Goal: Task Accomplishment & Management: Use online tool/utility

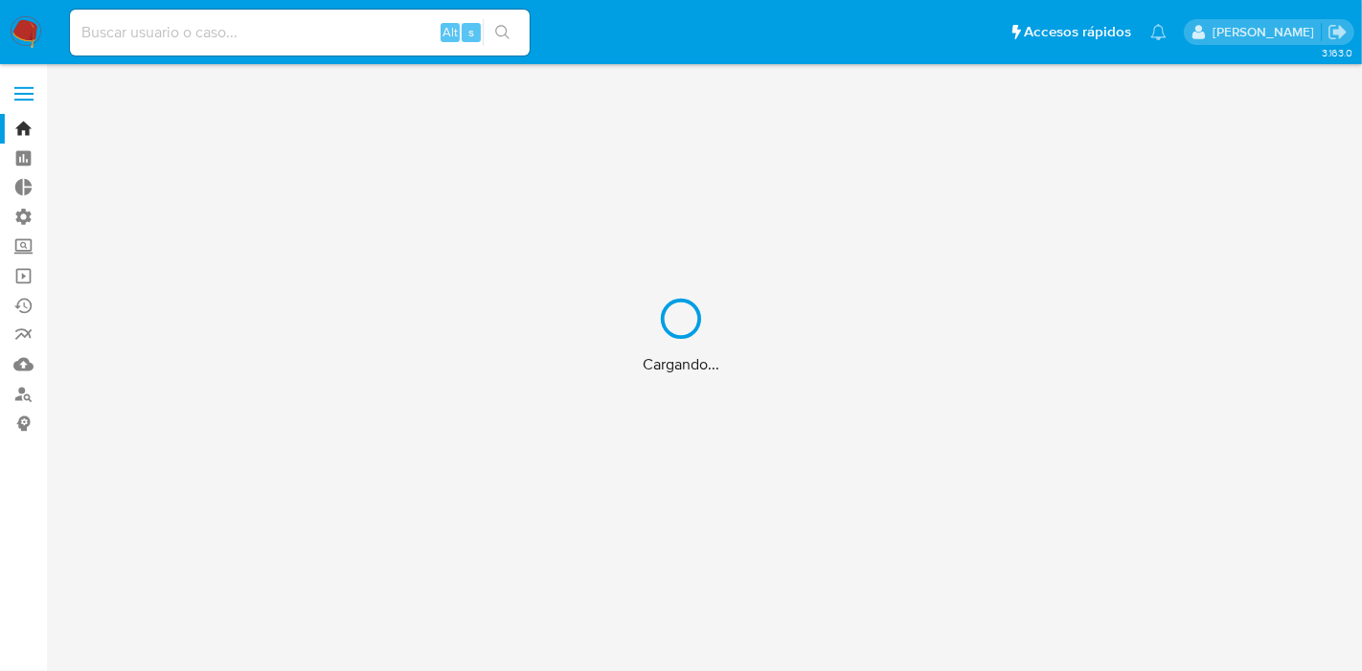
click at [374, 34] on div "Cargando..." at bounding box center [681, 335] width 1362 height 671
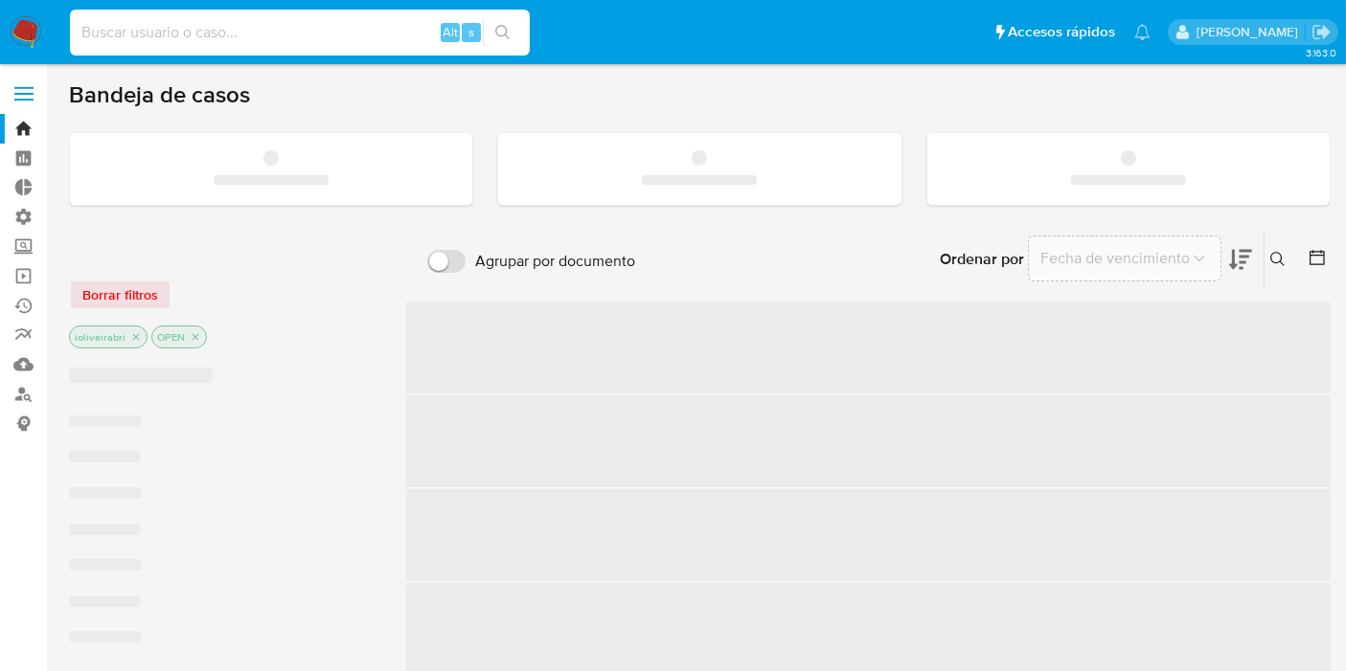
click at [309, 33] on input at bounding box center [300, 32] width 460 height 25
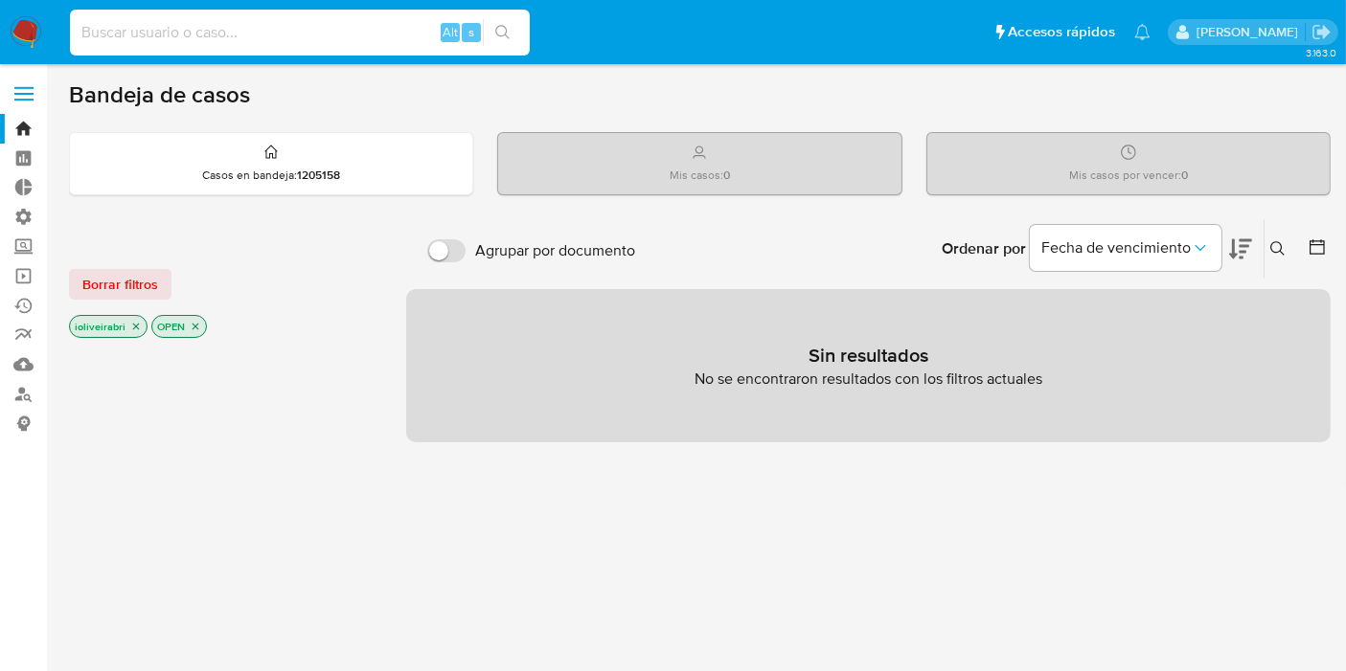
paste input "oWMZpgVAEKJxKvHp4AAFtJKP"
type input "oWMZpgVAEKJxKvHp4AAFtJKP"
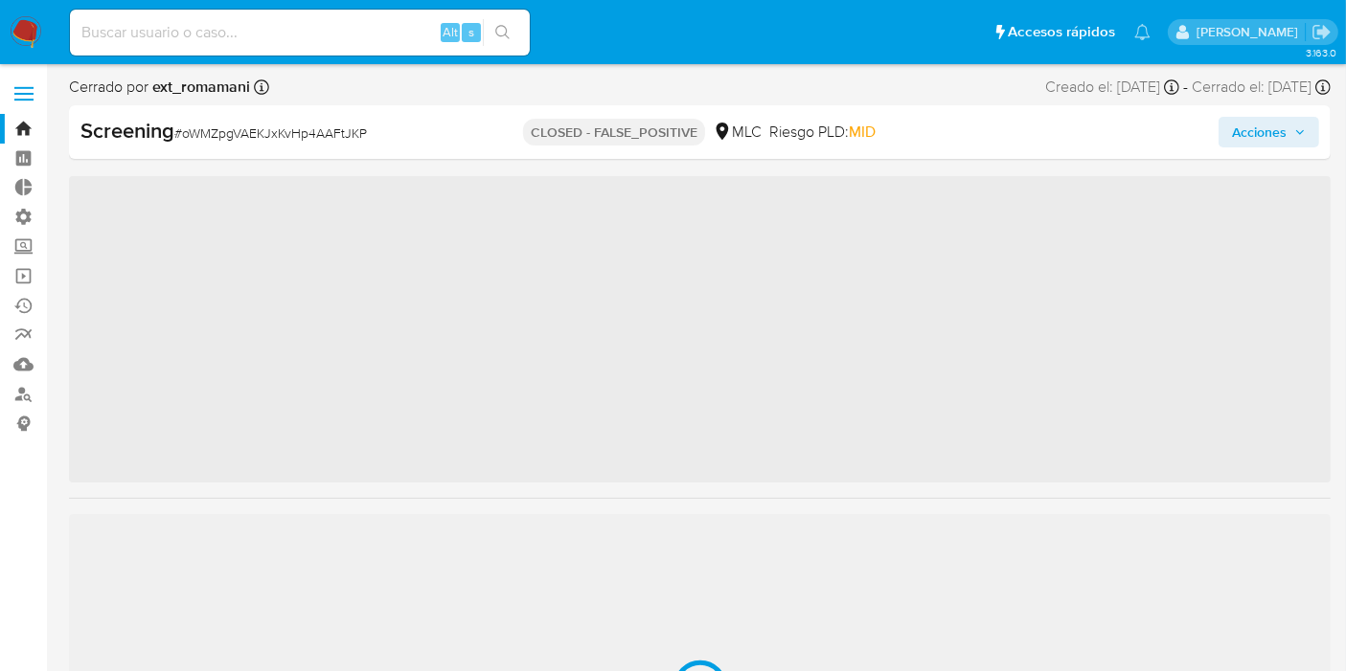
scroll to position [900, 0]
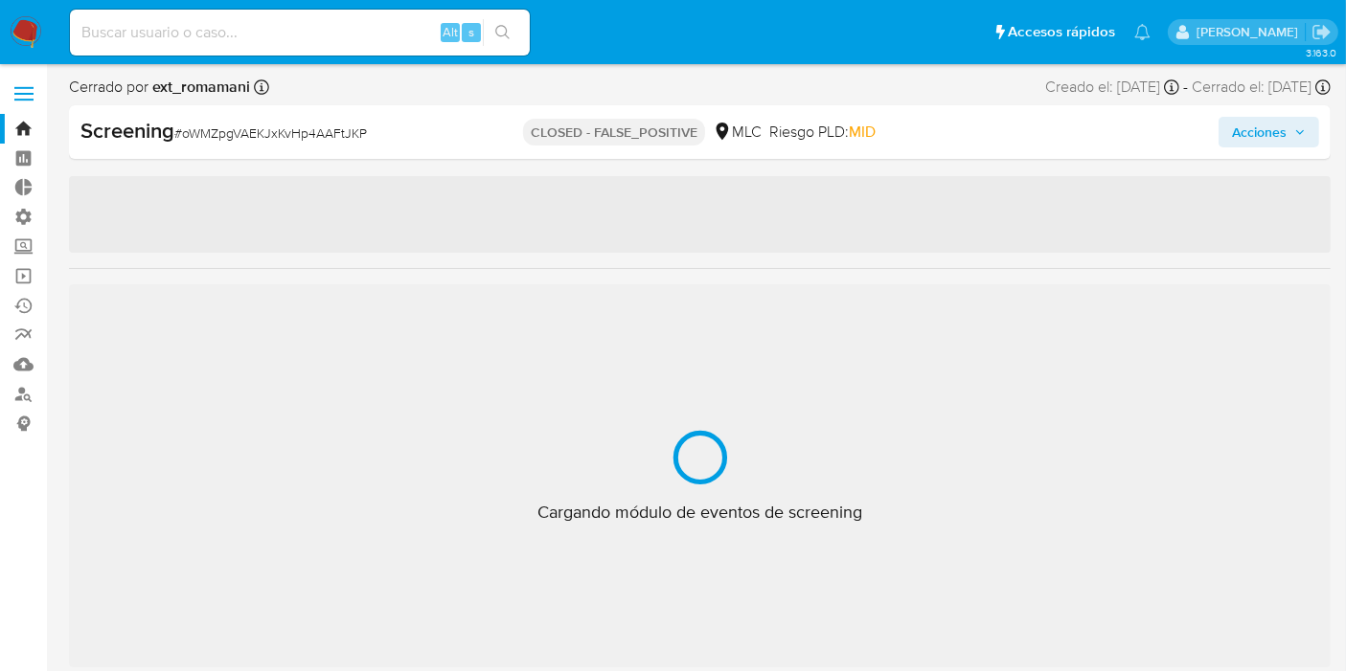
select select "10"
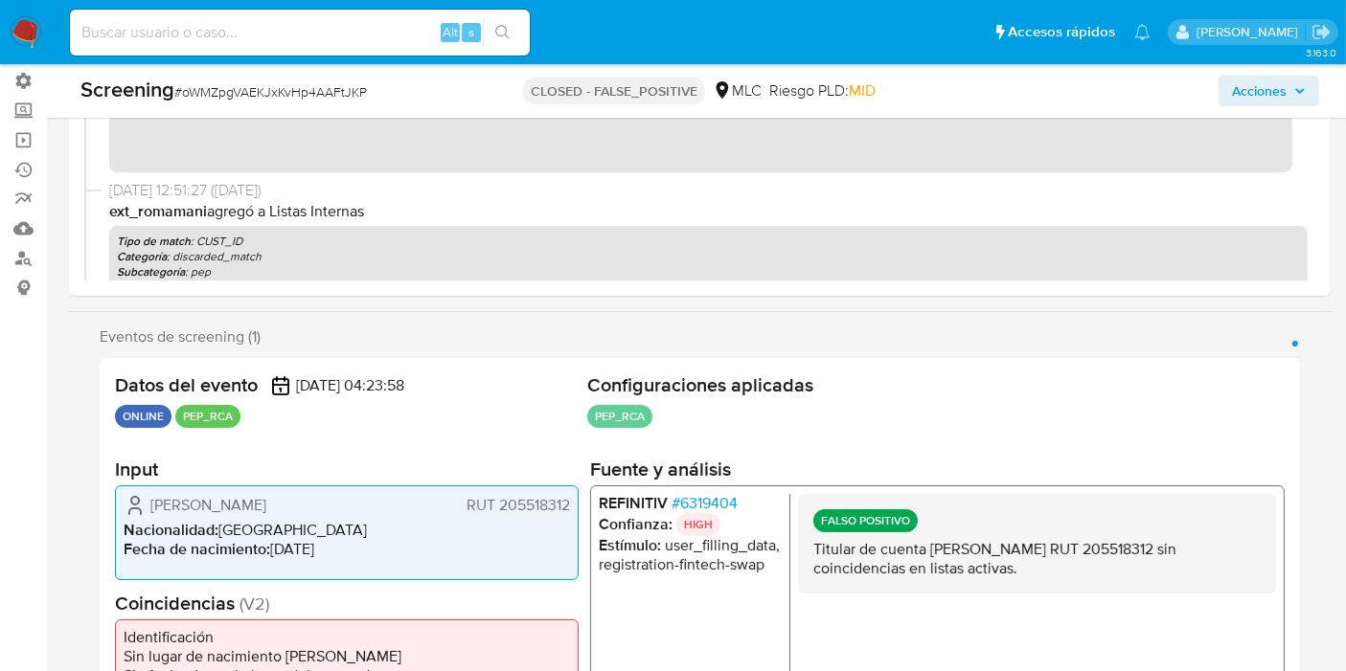
scroll to position [213, 0]
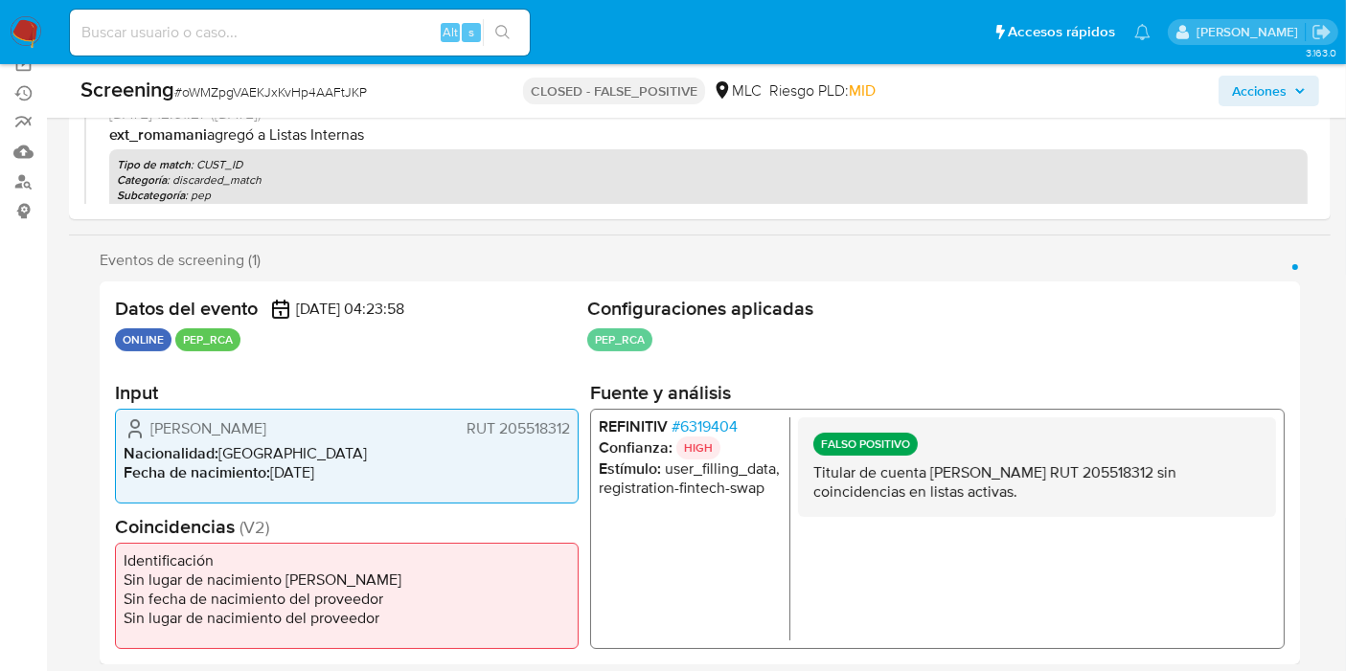
click at [394, 31] on input at bounding box center [300, 32] width 460 height 25
paste input "DOaxrxS0PtKe0Hmd2ZFzyk2E"
type input "DOaxrxS0PtKe0Hmd2ZFzyk2E"
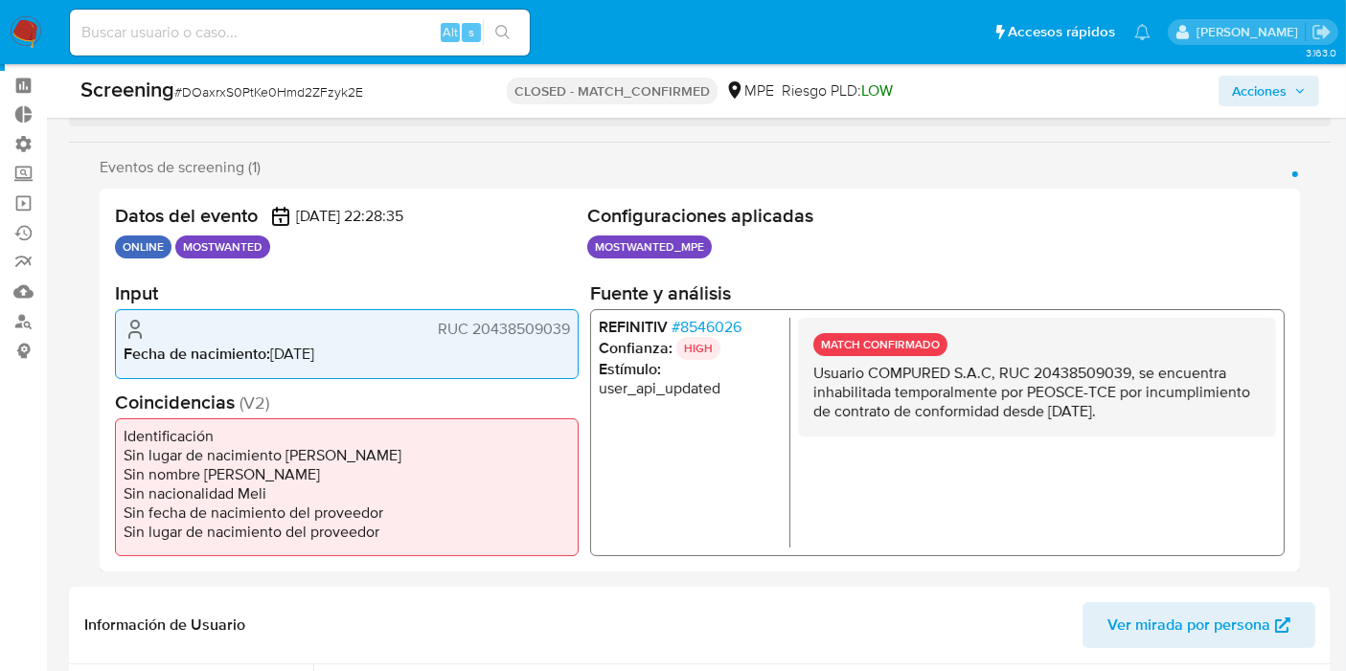
scroll to position [106, 0]
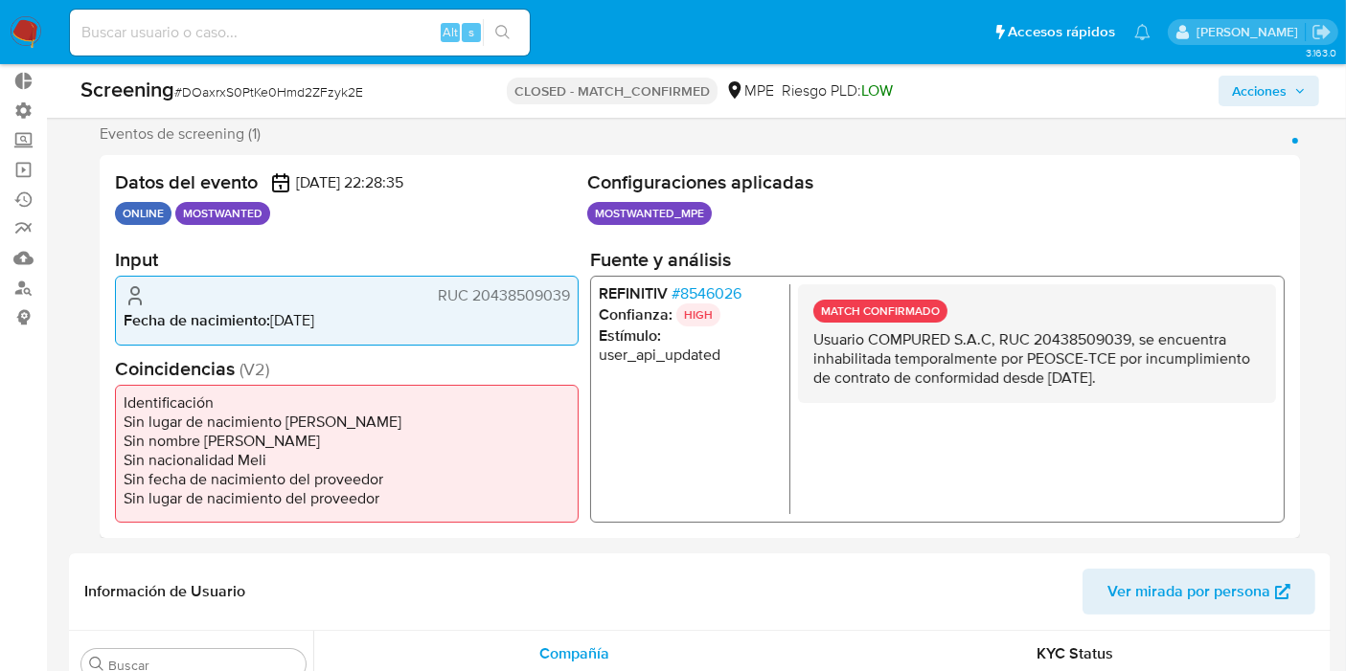
select select "10"
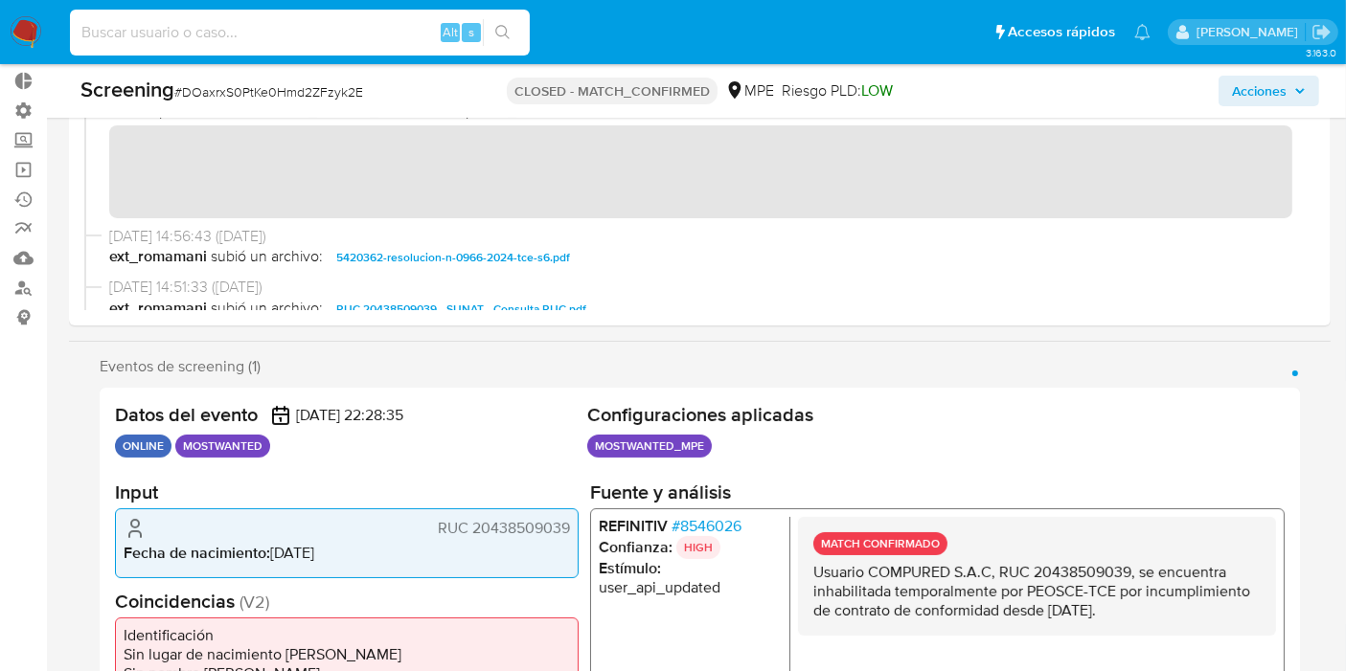
click at [421, 20] on input at bounding box center [300, 32] width 460 height 25
paste input "ueHEw1nlYHOPX0bwsTbw2fVV"
type input "ueHEw1nlYHOPX0bwsTbw2fVV"
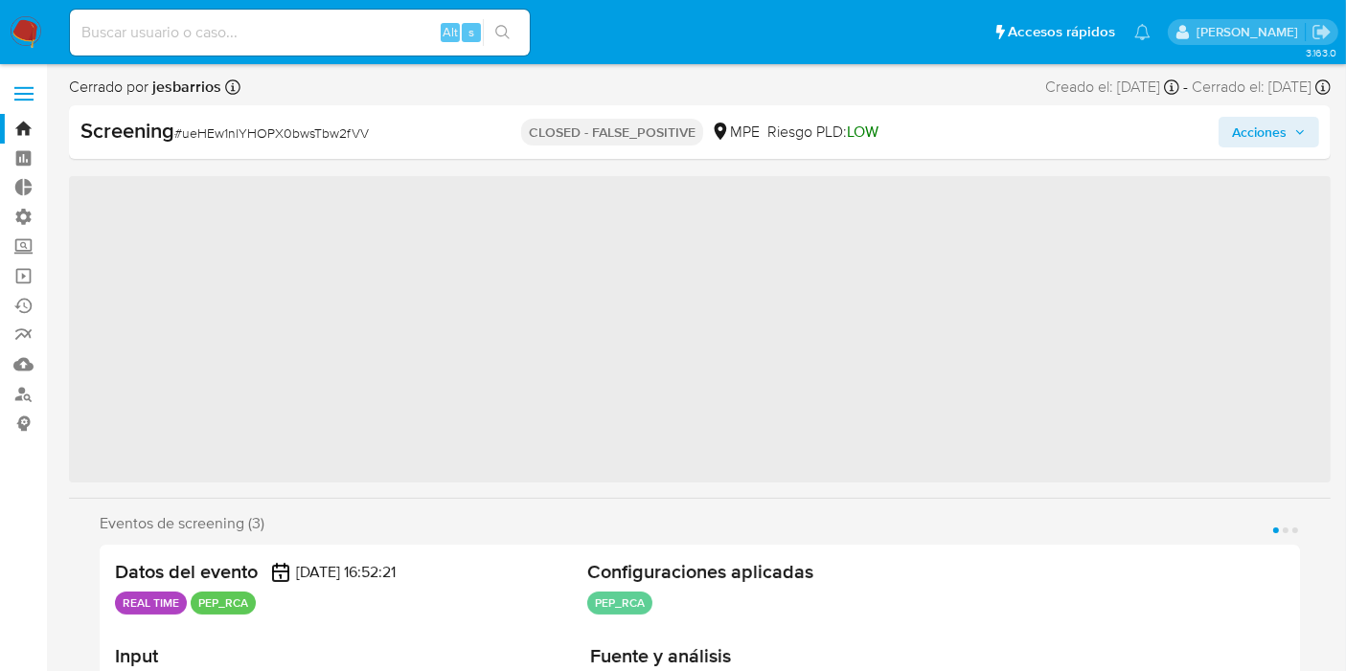
scroll to position [900, 0]
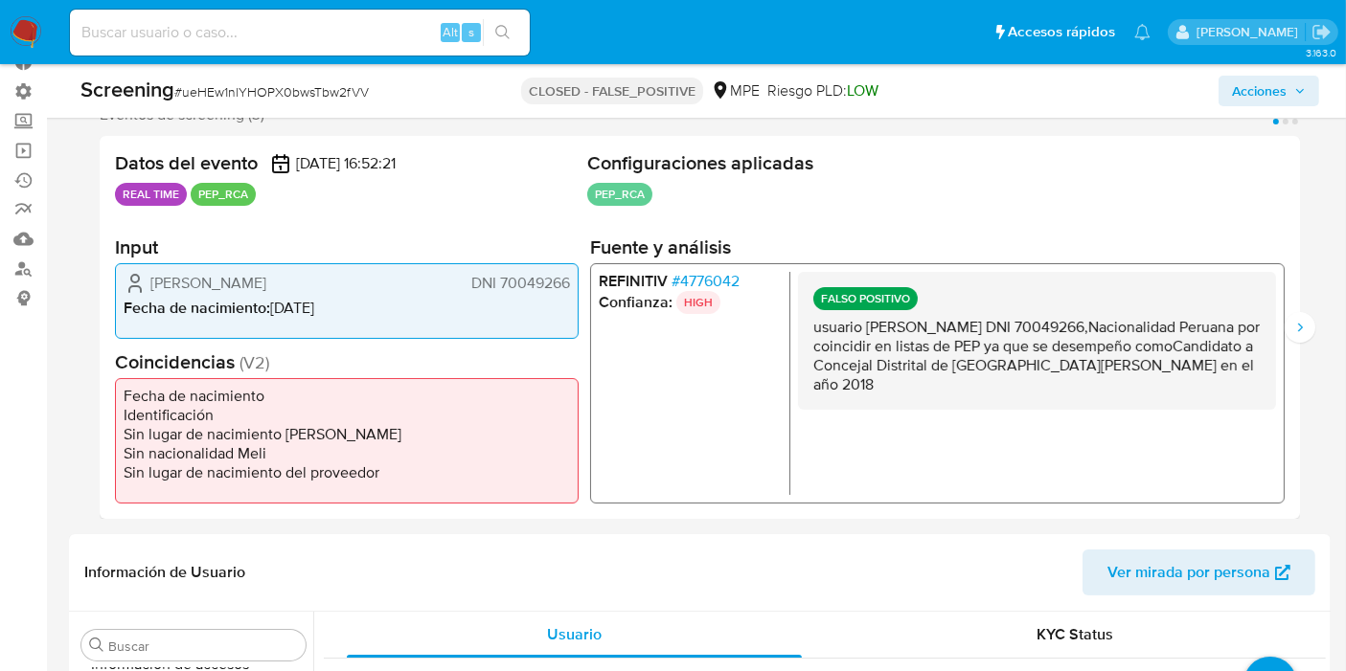
select select "10"
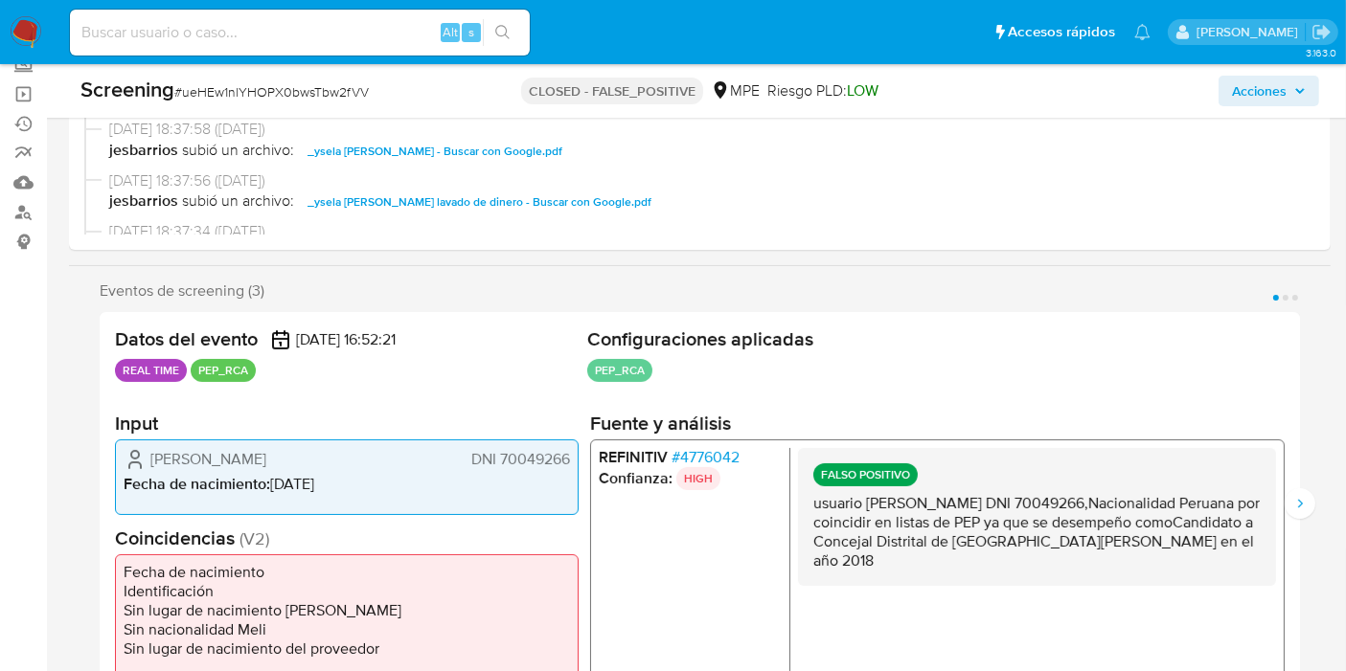
scroll to position [213, 0]
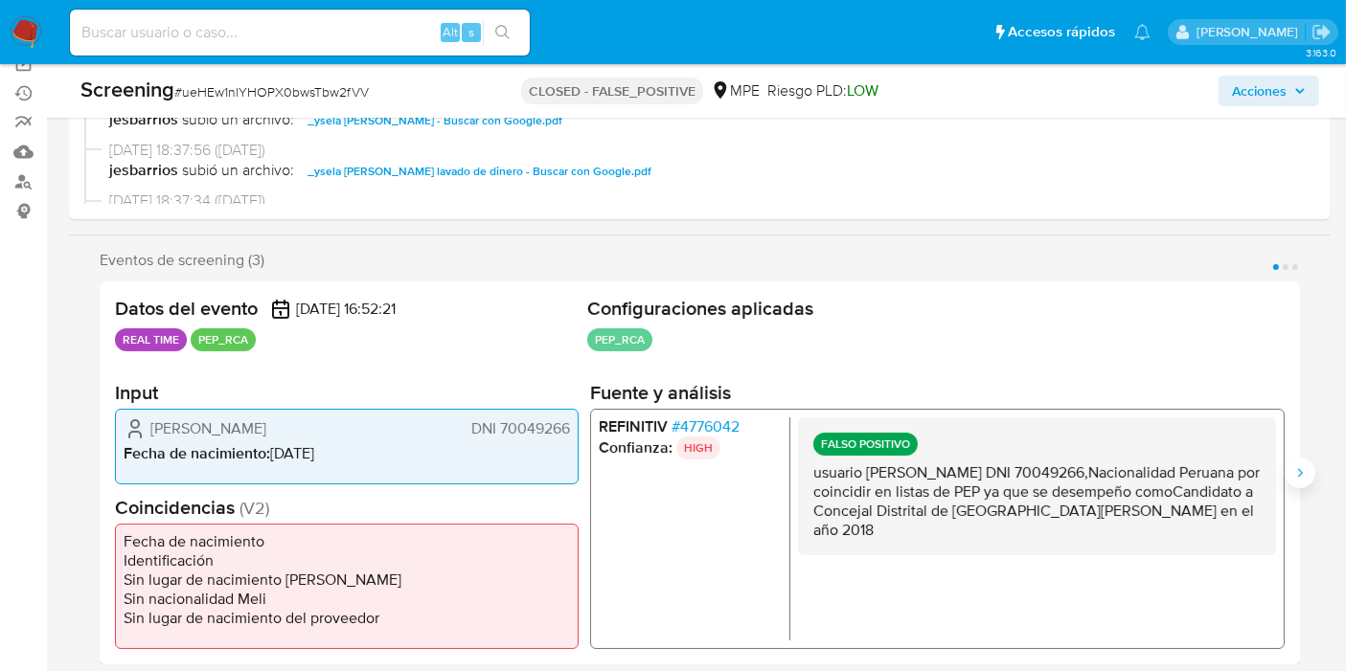
click at [1304, 458] on button "Siguiente" at bounding box center [1299, 473] width 31 height 31
click at [1304, 465] on icon "Siguiente" at bounding box center [1299, 472] width 15 height 15
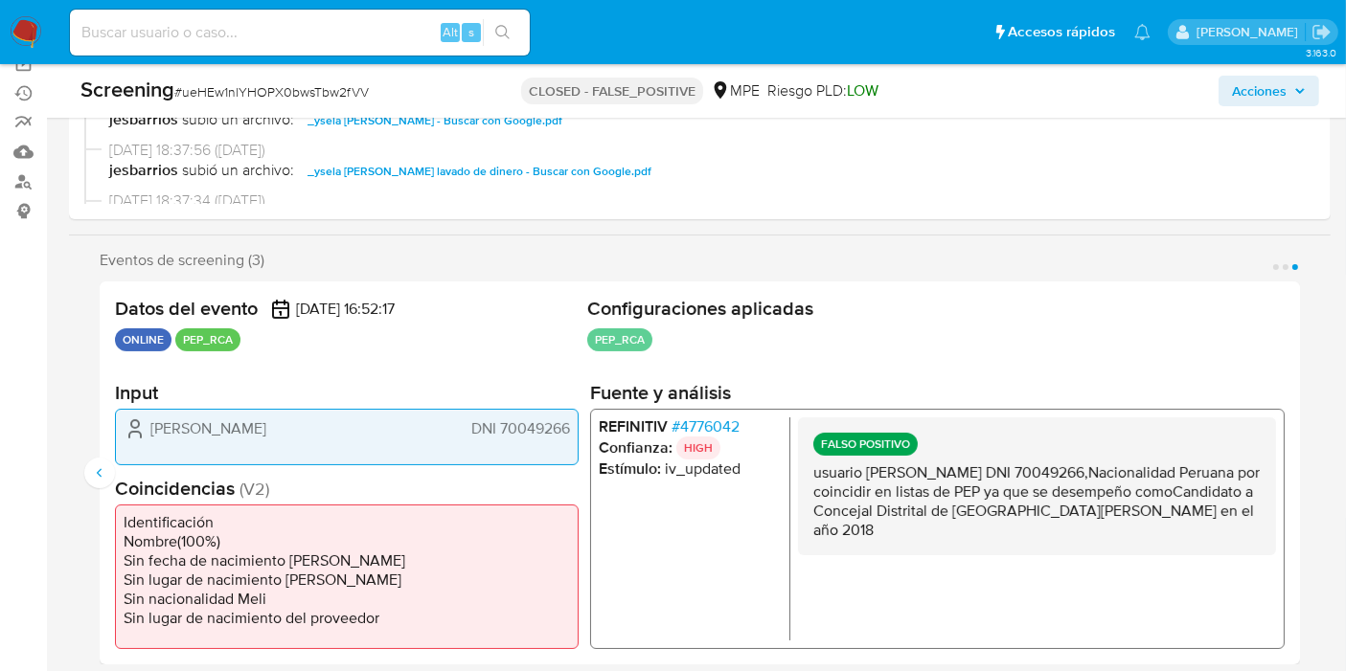
click at [298, 46] on div "Alt s" at bounding box center [300, 33] width 460 height 46
click at [295, 29] on input at bounding box center [300, 32] width 460 height 25
paste input "RwXYY6hrIX4kuU0c9Jd5jUGP"
type input "RwXYY6hrIX4kuU0c9Jd5jUGP"
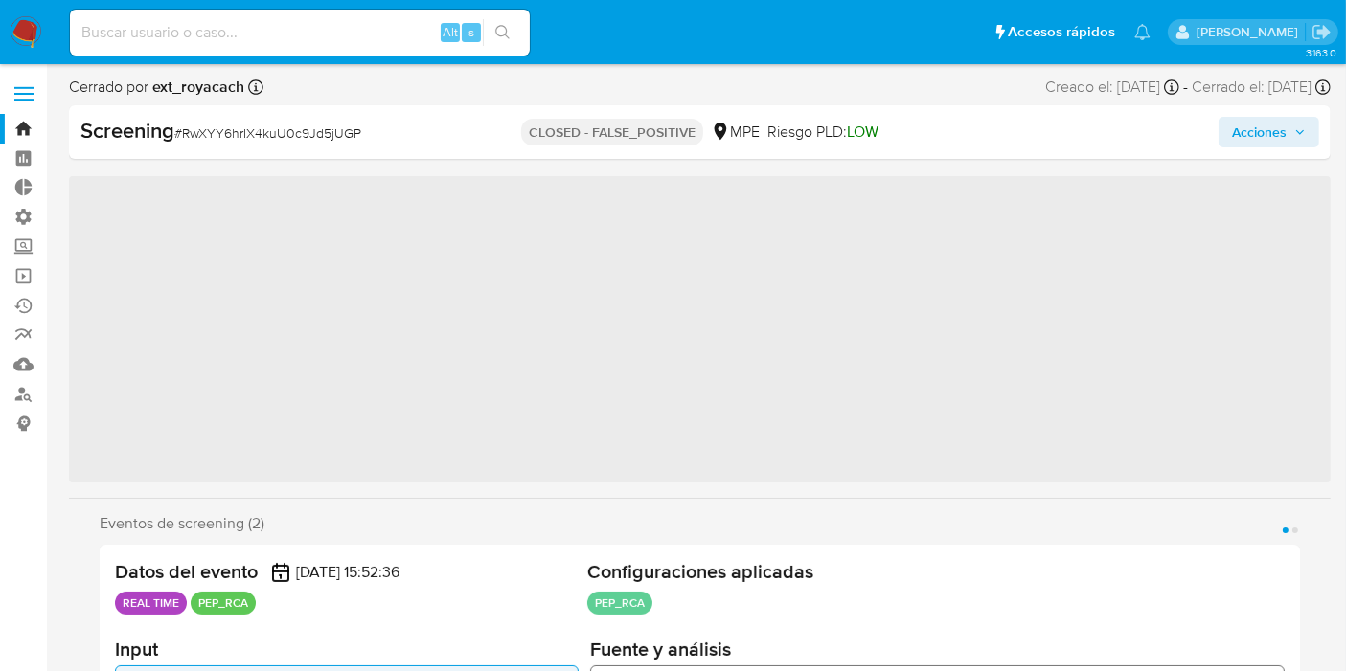
scroll to position [900, 0]
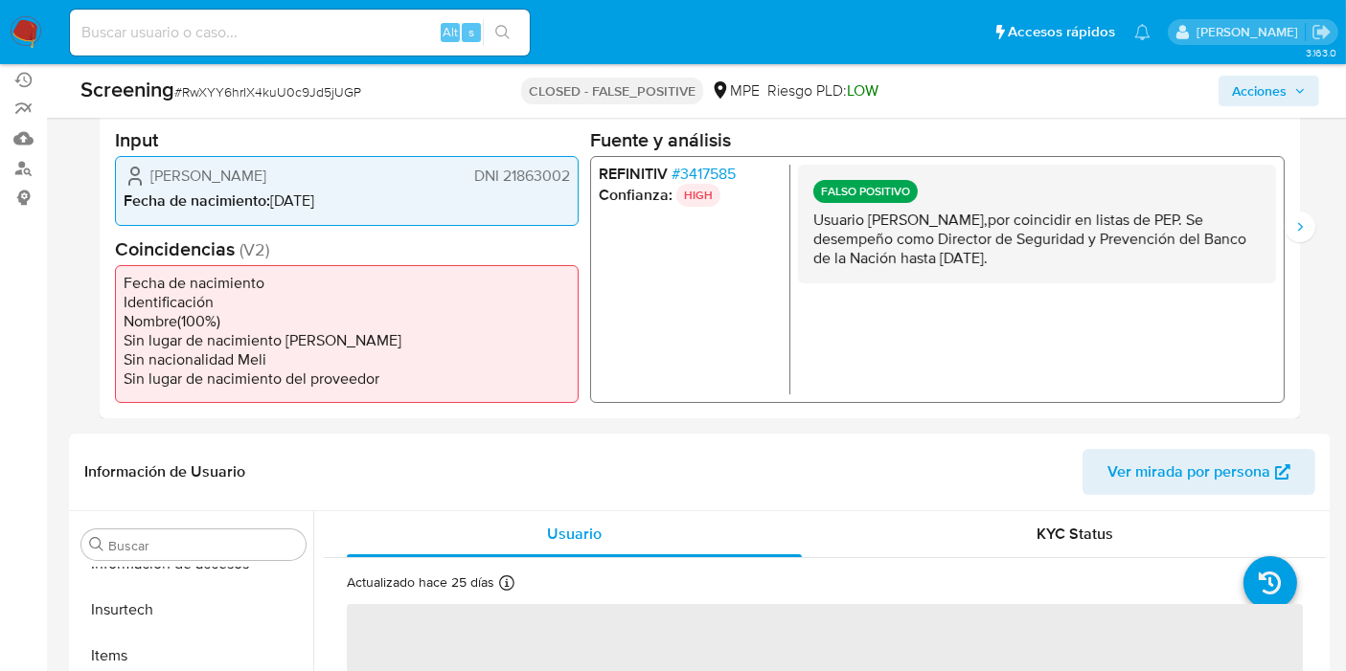
select select "10"
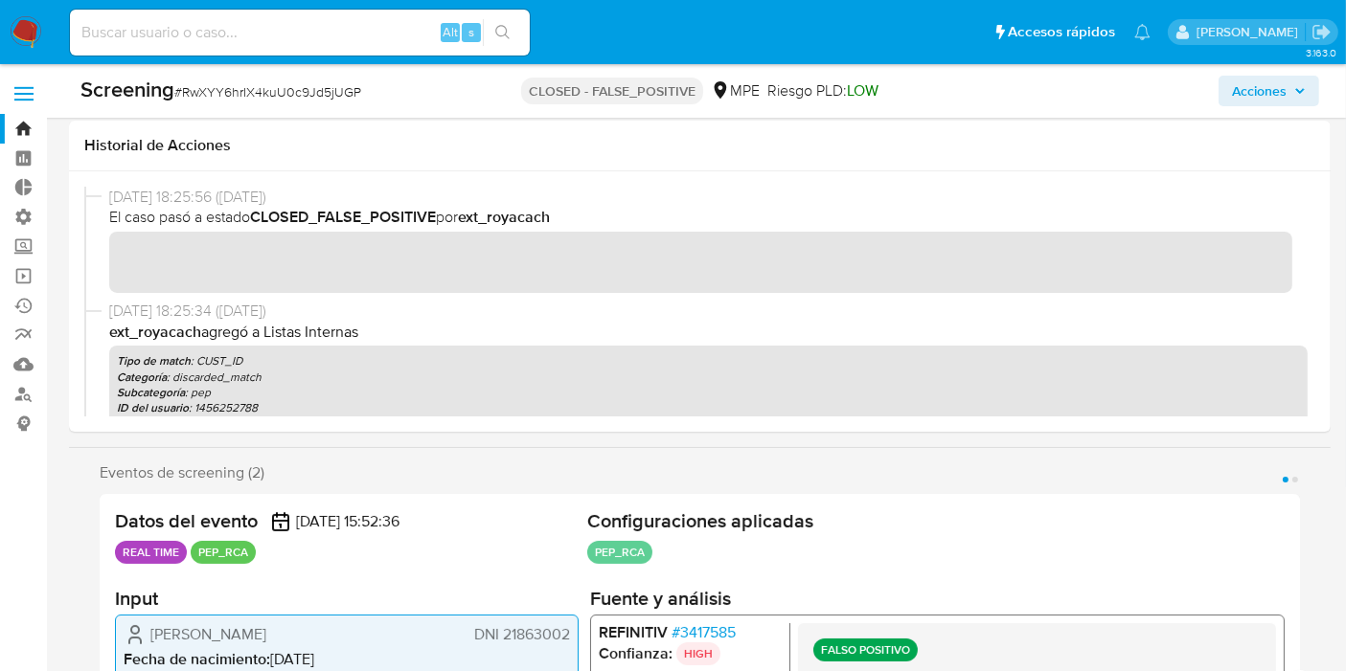
scroll to position [319, 0]
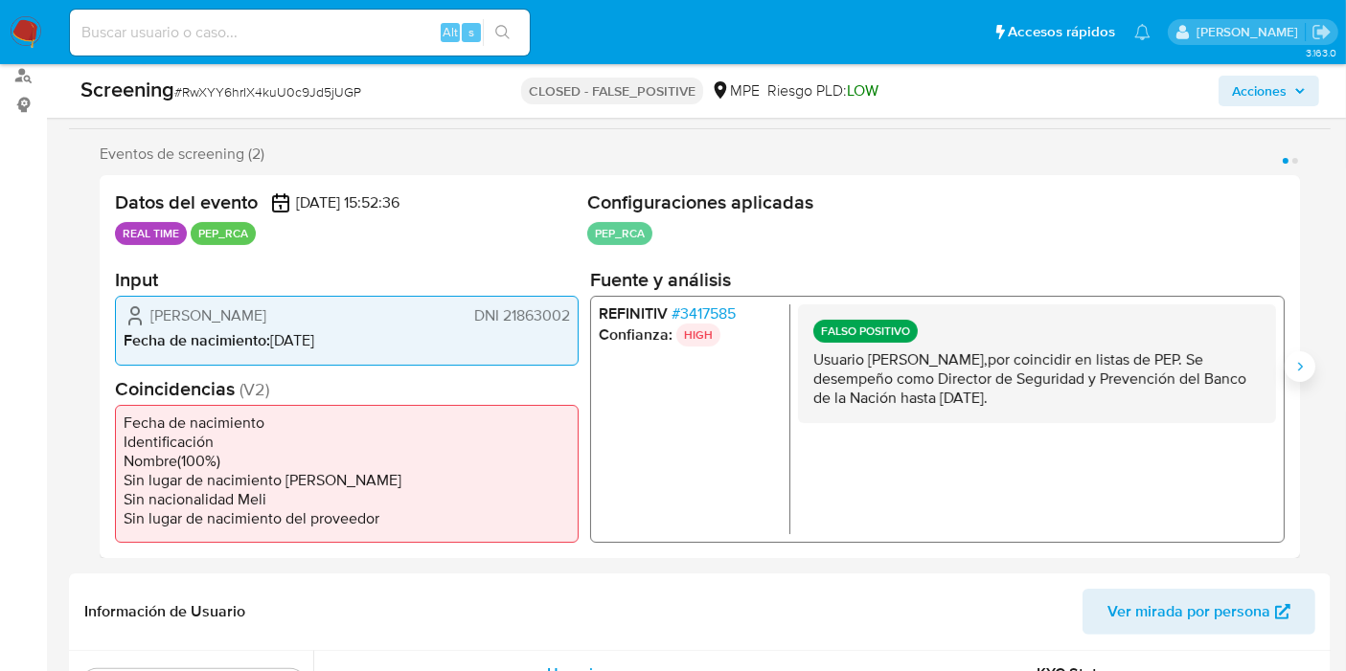
click at [1293, 354] on button "Siguiente" at bounding box center [1299, 366] width 31 height 31
click at [336, 54] on div "Alt s" at bounding box center [300, 33] width 460 height 46
click at [336, 41] on input at bounding box center [300, 32] width 460 height 25
paste input "WzS7DWSk7SH4PniuNrYcieul"
type input "WzS7DWSk7SH4PniuNrYcieul"
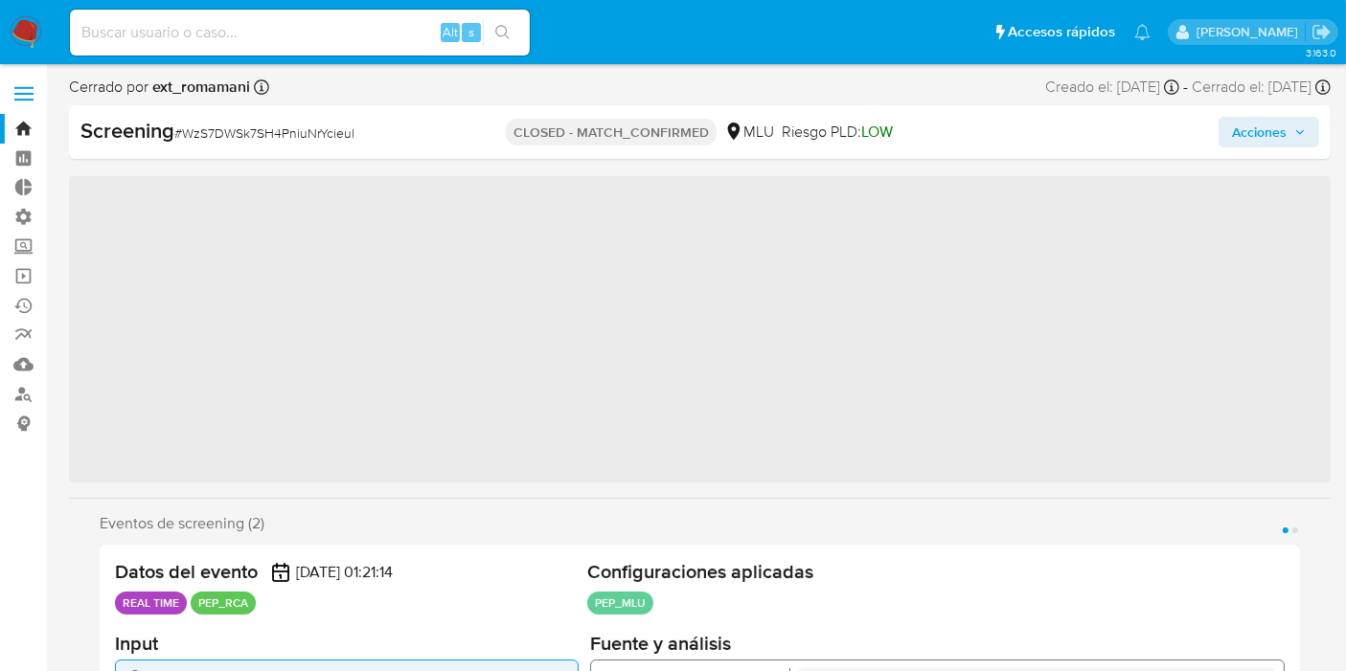
scroll to position [946, 0]
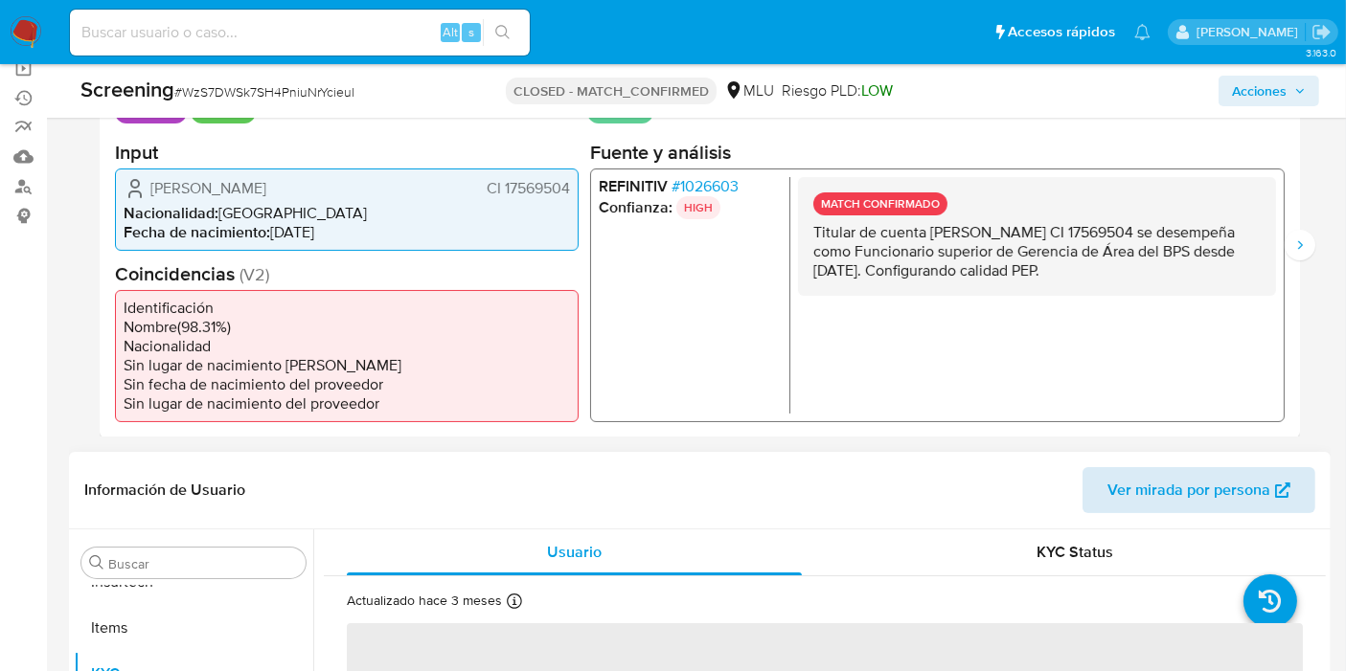
select select "10"
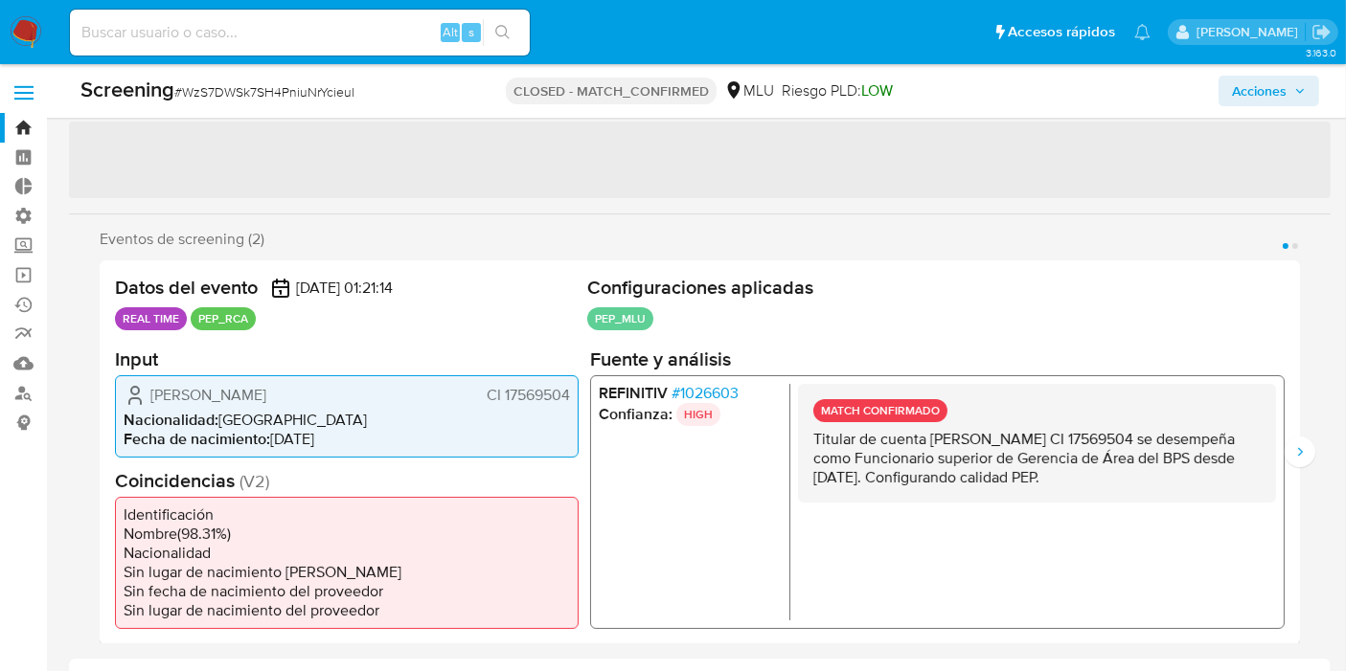
scroll to position [0, 0]
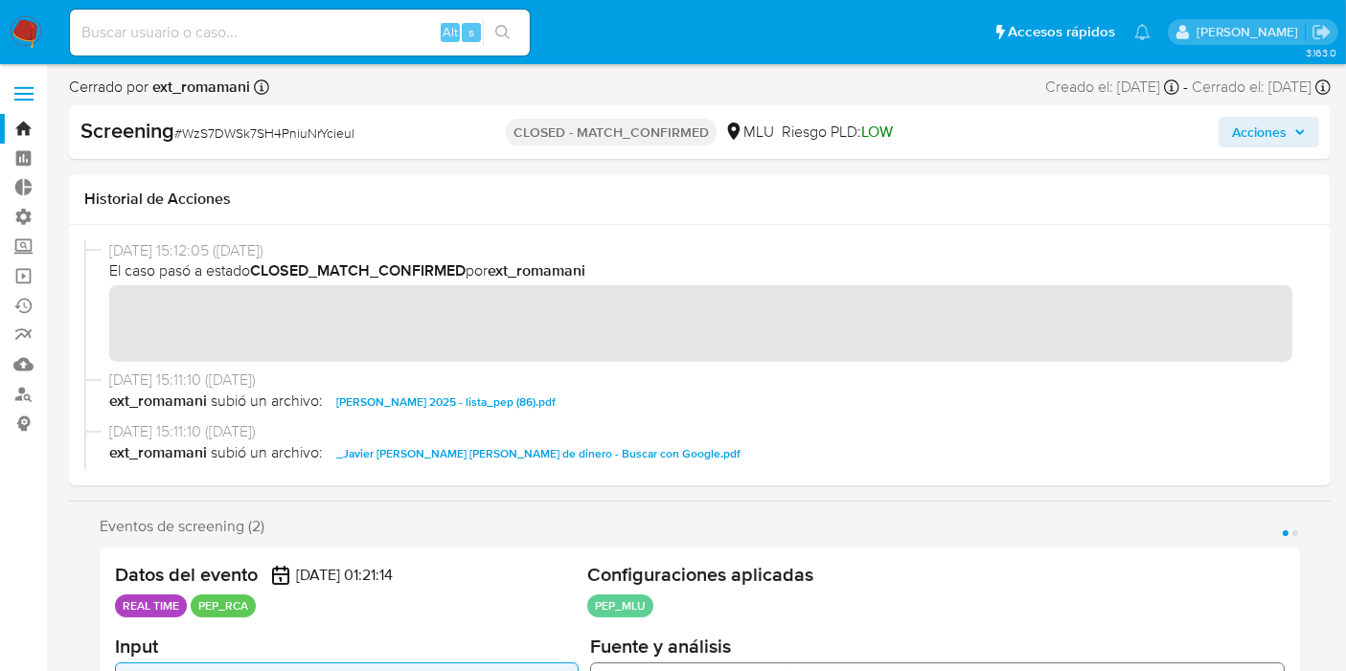
drag, startPoint x: 1297, startPoint y: 505, endPoint x: 1303, endPoint y: 518, distance: 14.6
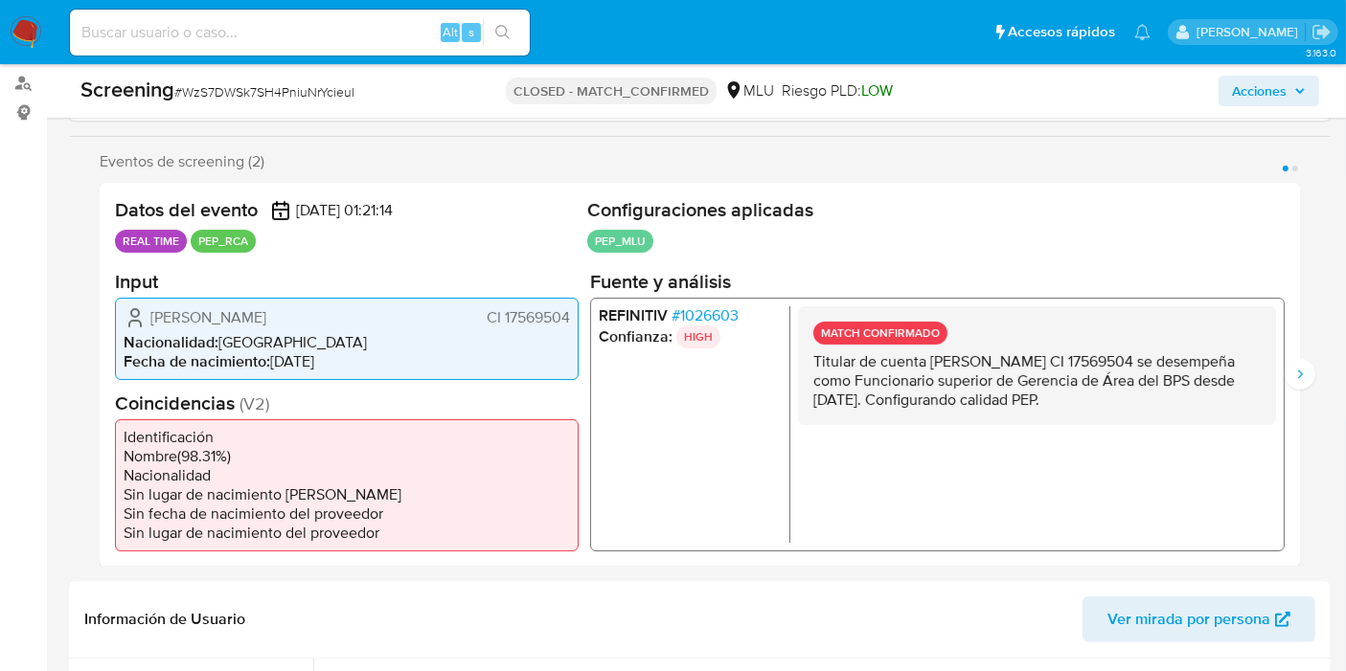
scroll to position [319, 0]
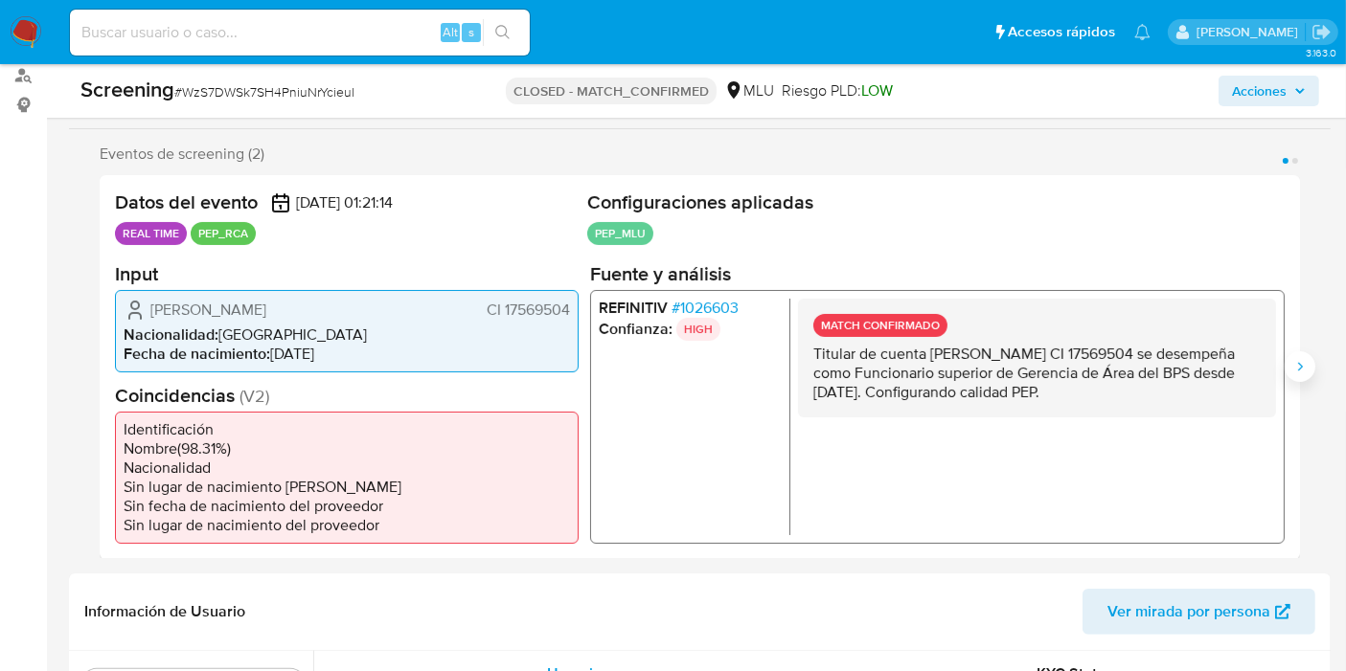
click at [1298, 355] on button "Siguiente" at bounding box center [1299, 366] width 31 height 31
click at [346, 30] on input at bounding box center [300, 32] width 460 height 25
paste input "7kcdWrzH6o6U97LB6fSj0IxV"
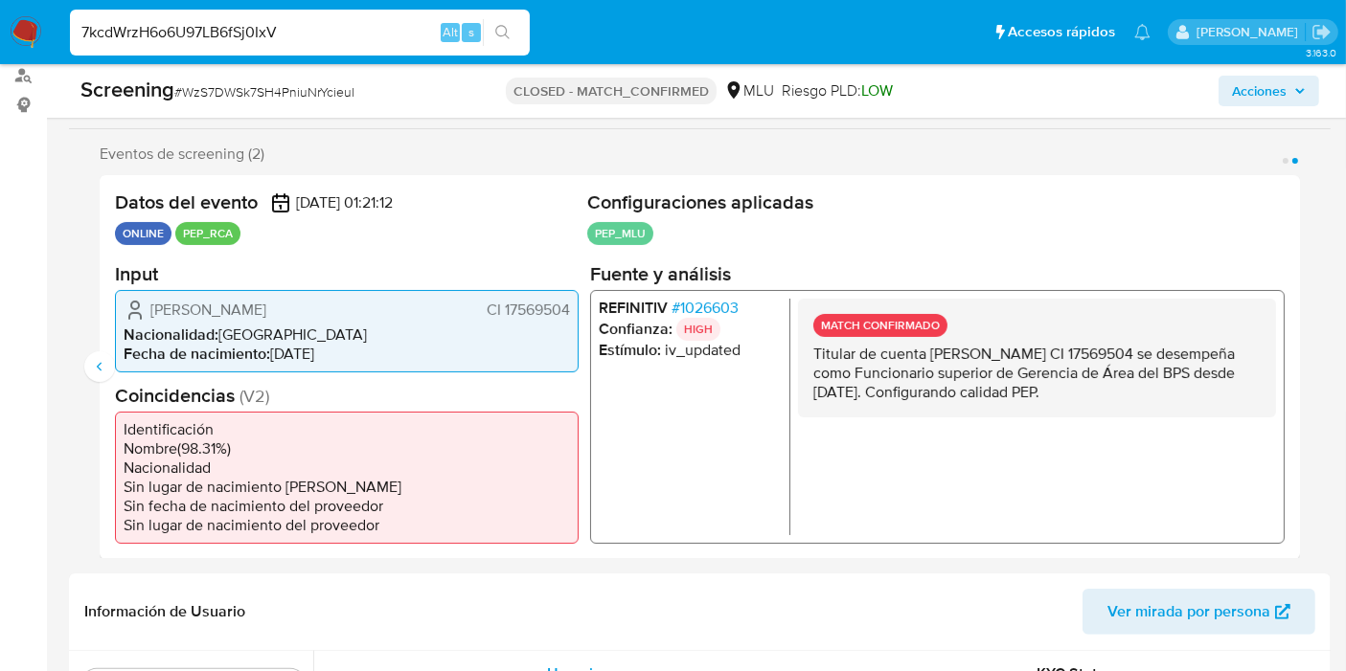
type input "7kcdWrzH6o6U97LB6fSj0IxV"
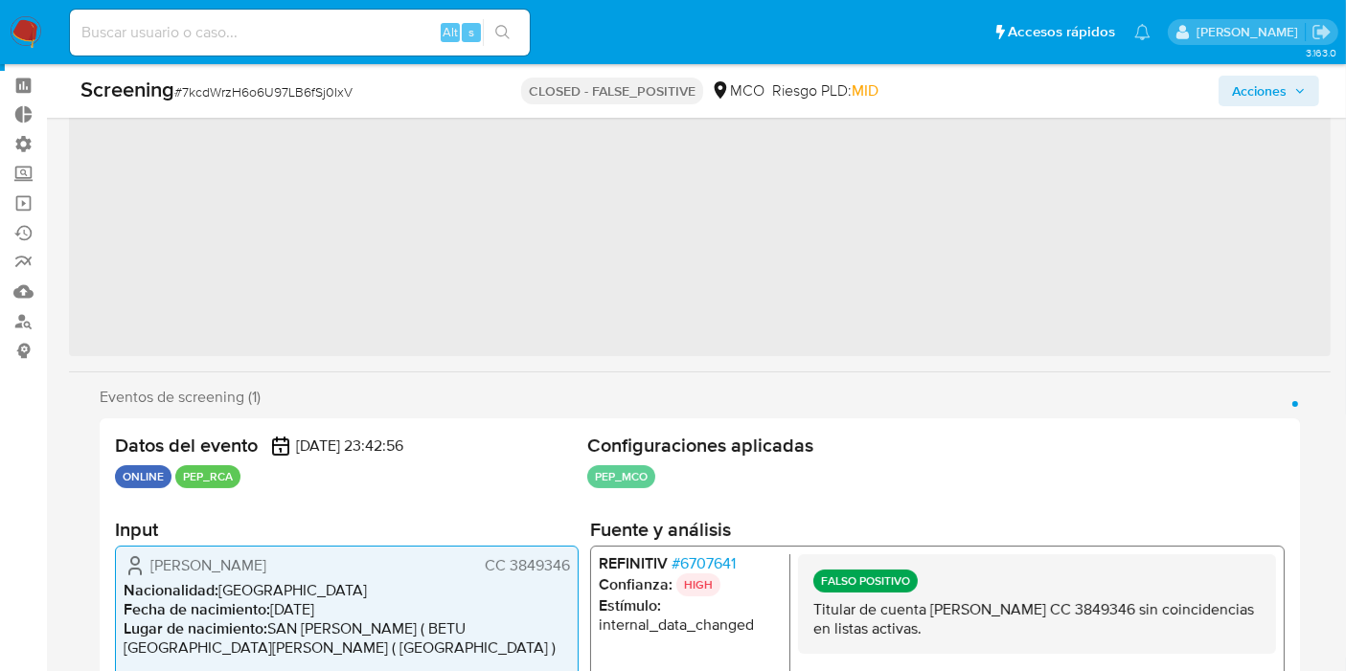
scroll to position [900, 0]
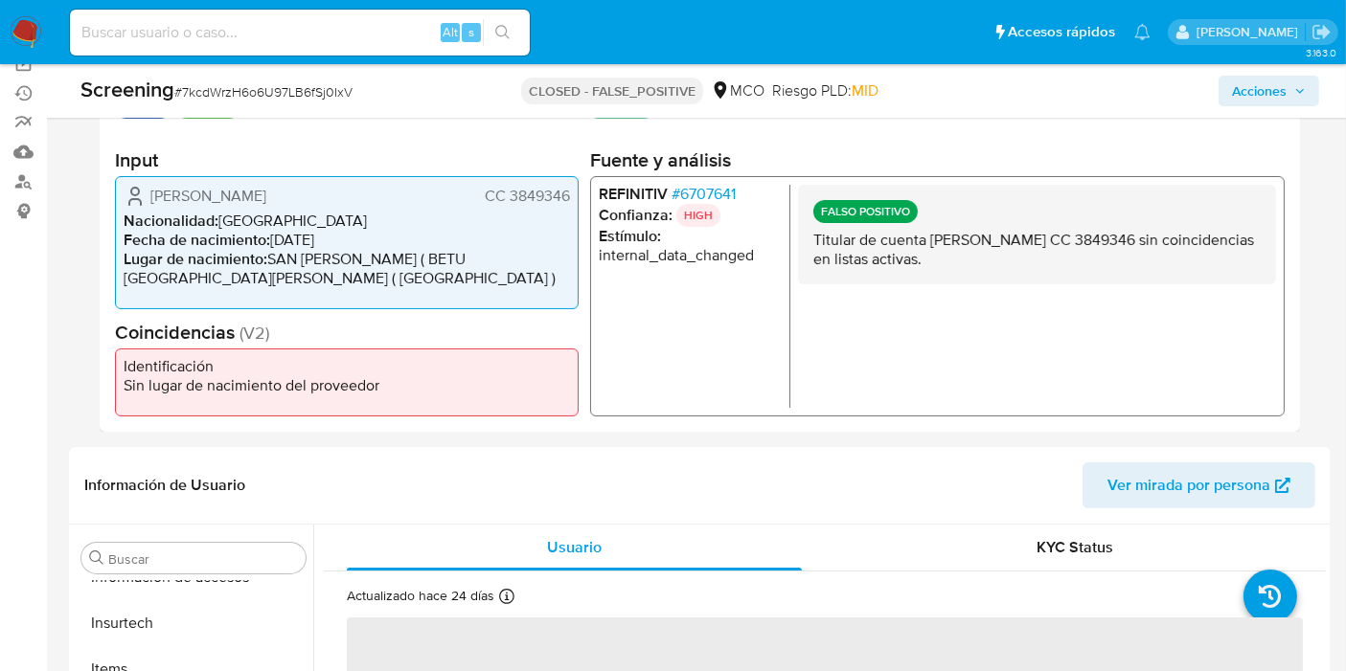
select select "10"
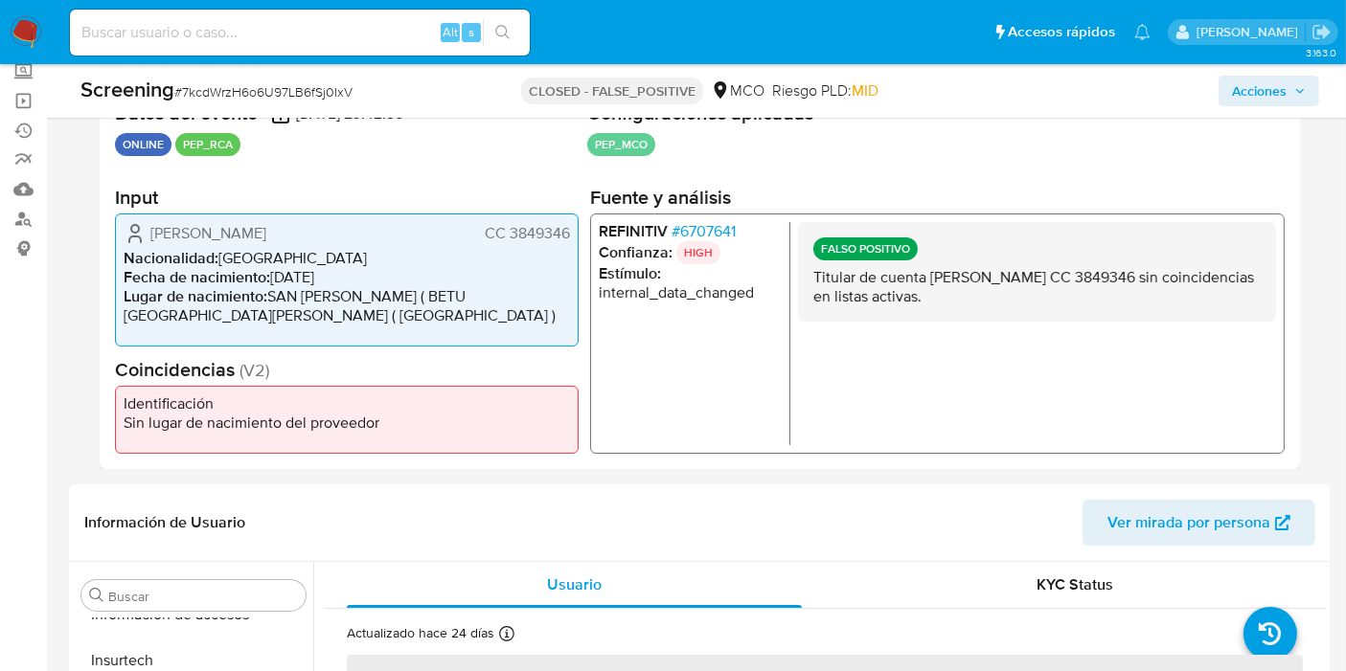
scroll to position [0, 0]
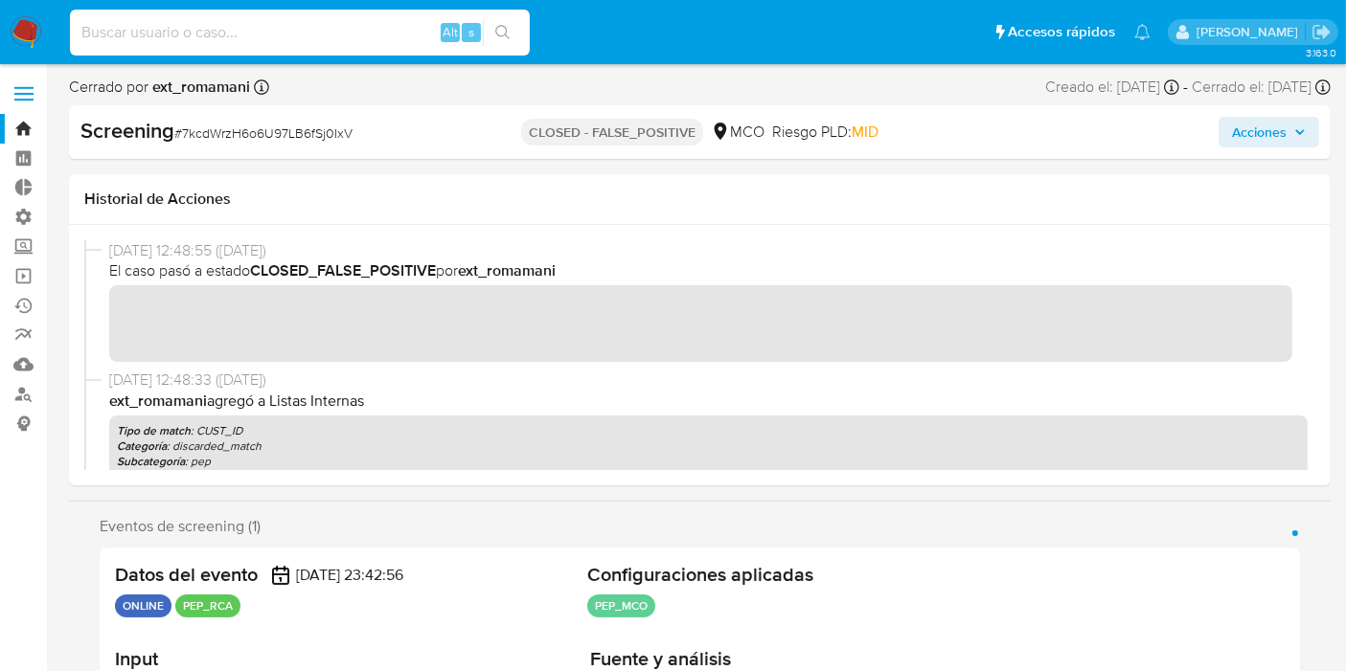
click at [329, 44] on input at bounding box center [300, 32] width 460 height 25
paste input "iBPDz4ZMx4enm8V09FCI0X96"
type input "iBPDz4ZMx4enm8V09FCI0X96"
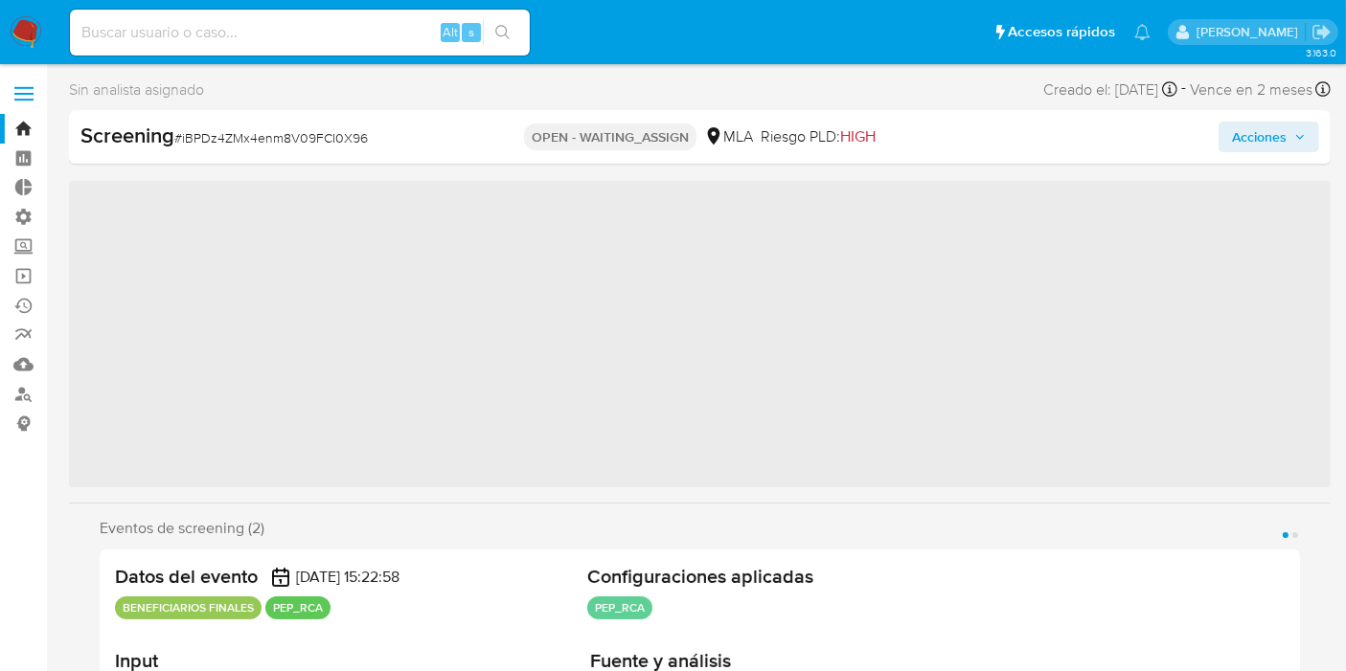
scroll to position [992, 0]
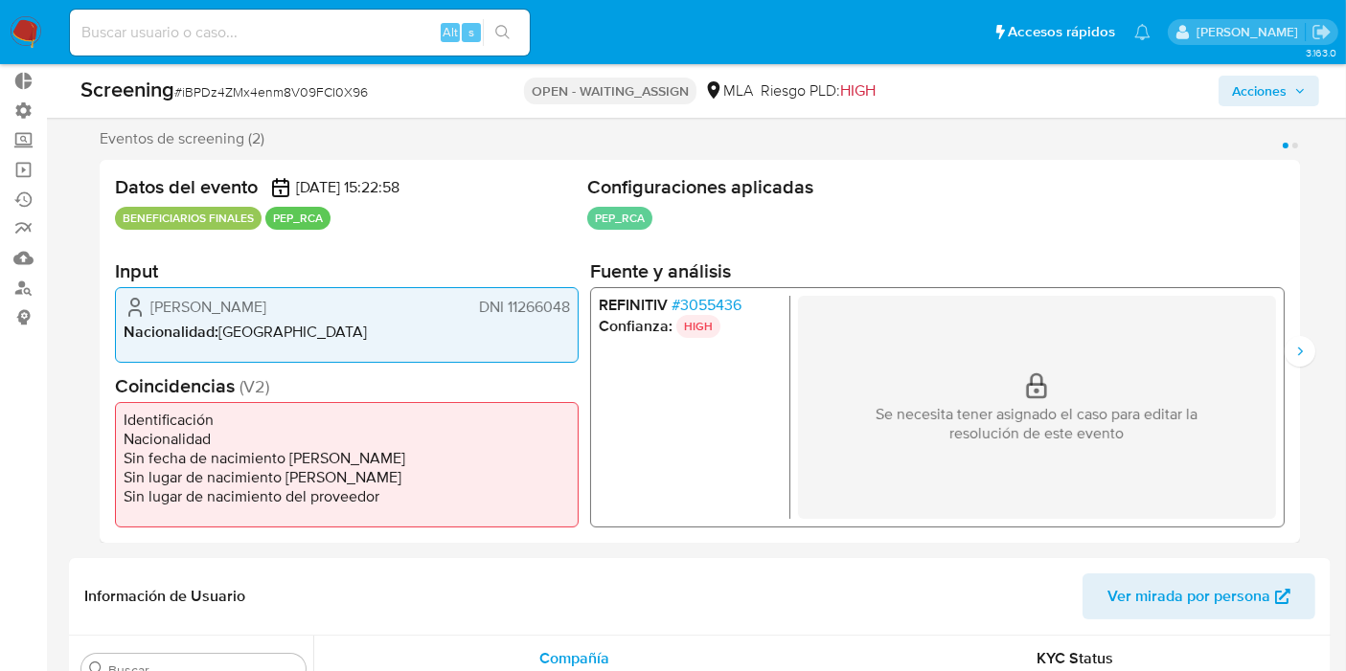
select select "10"
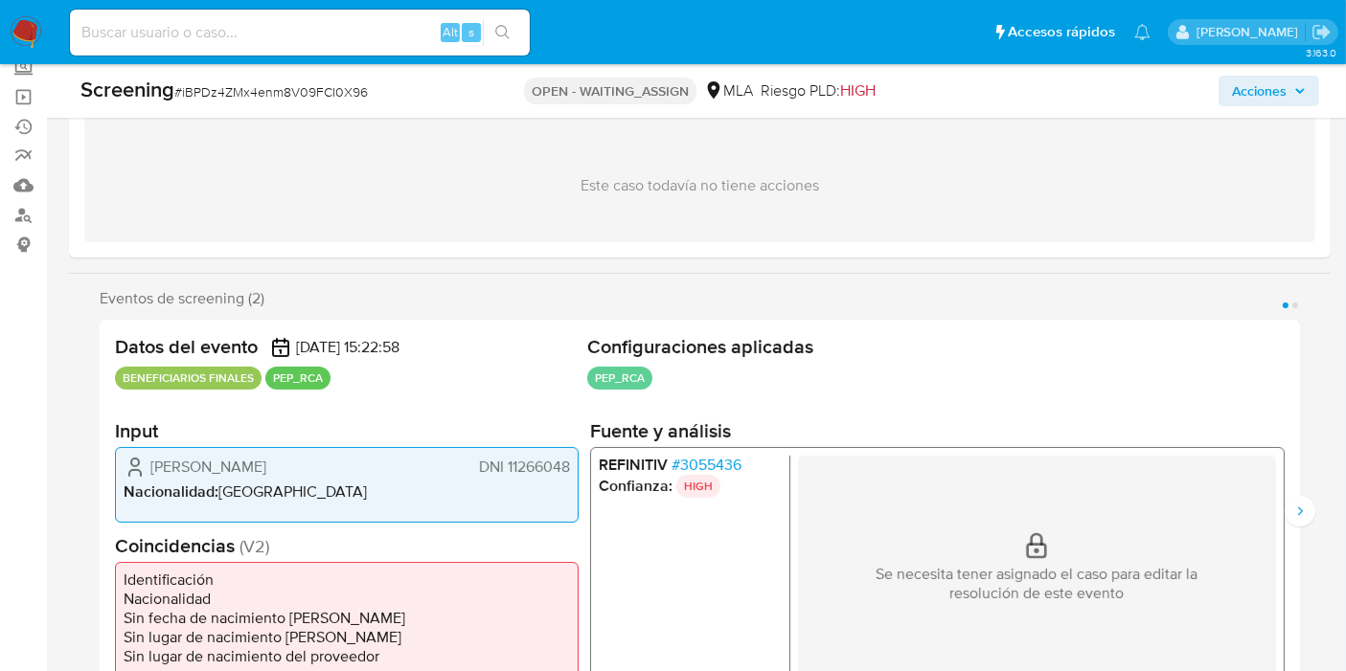
scroll to position [213, 0]
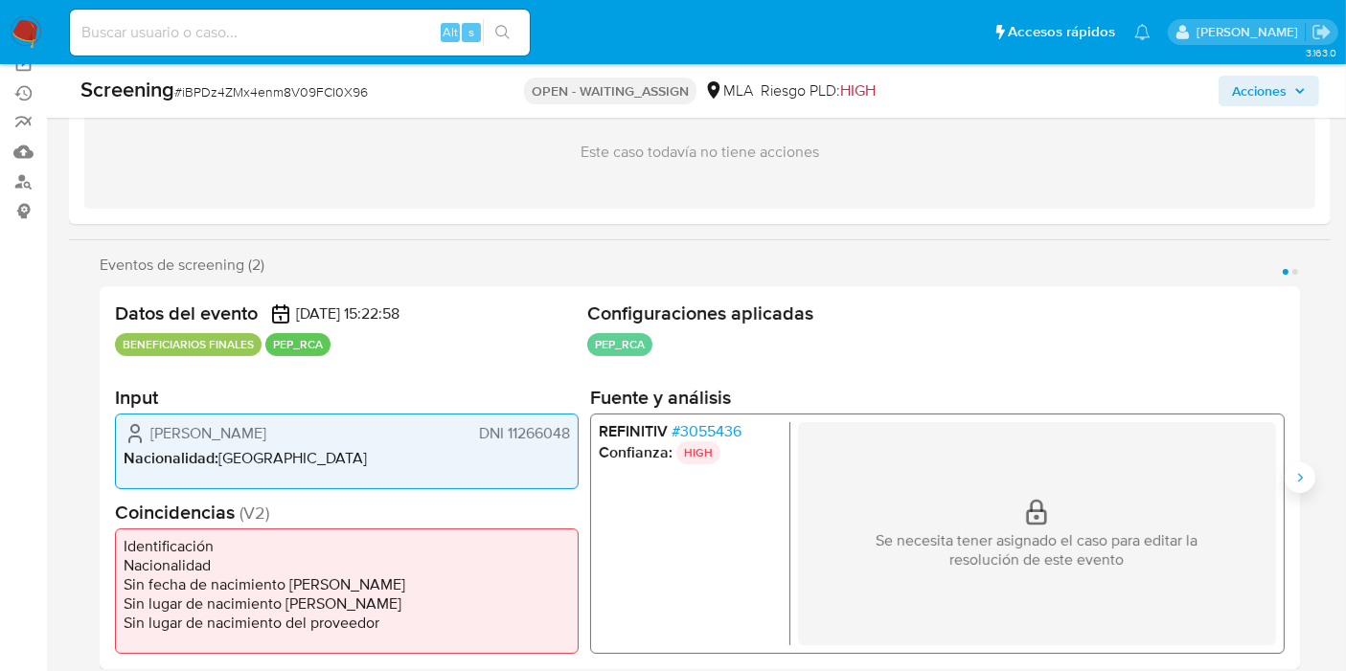
click at [1303, 483] on icon "Siguiente" at bounding box center [1299, 477] width 15 height 15
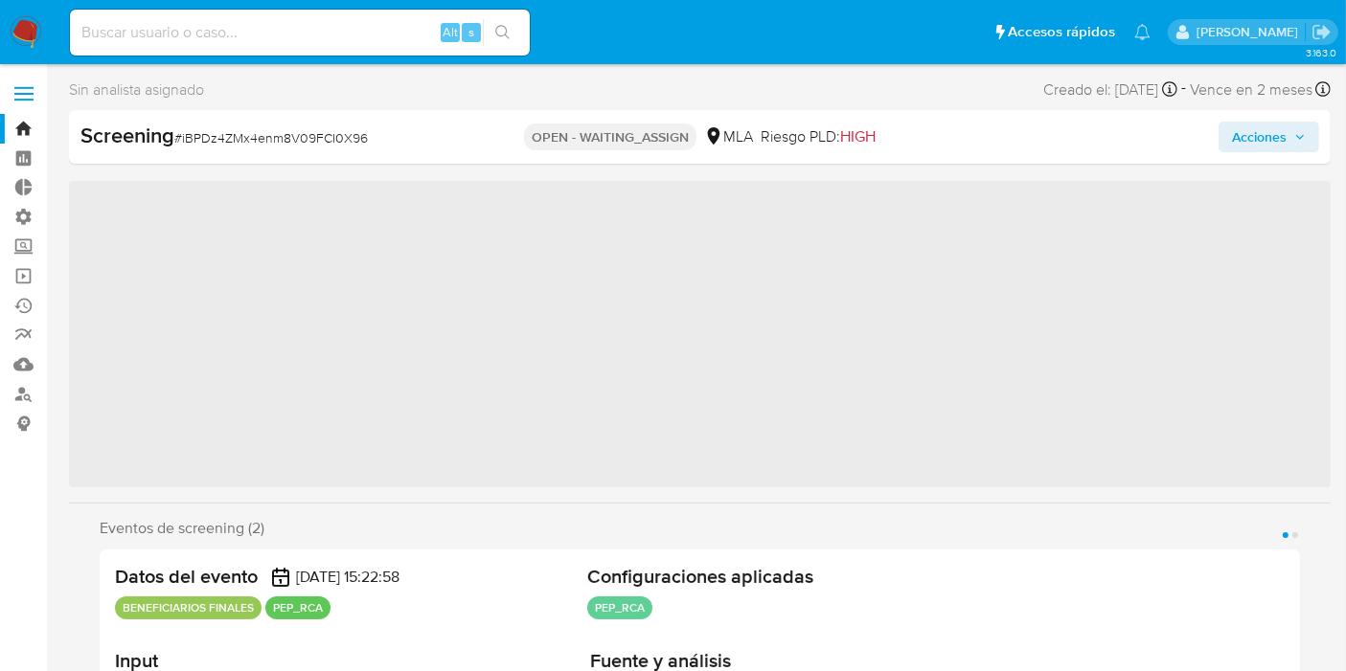
scroll to position [992, 0]
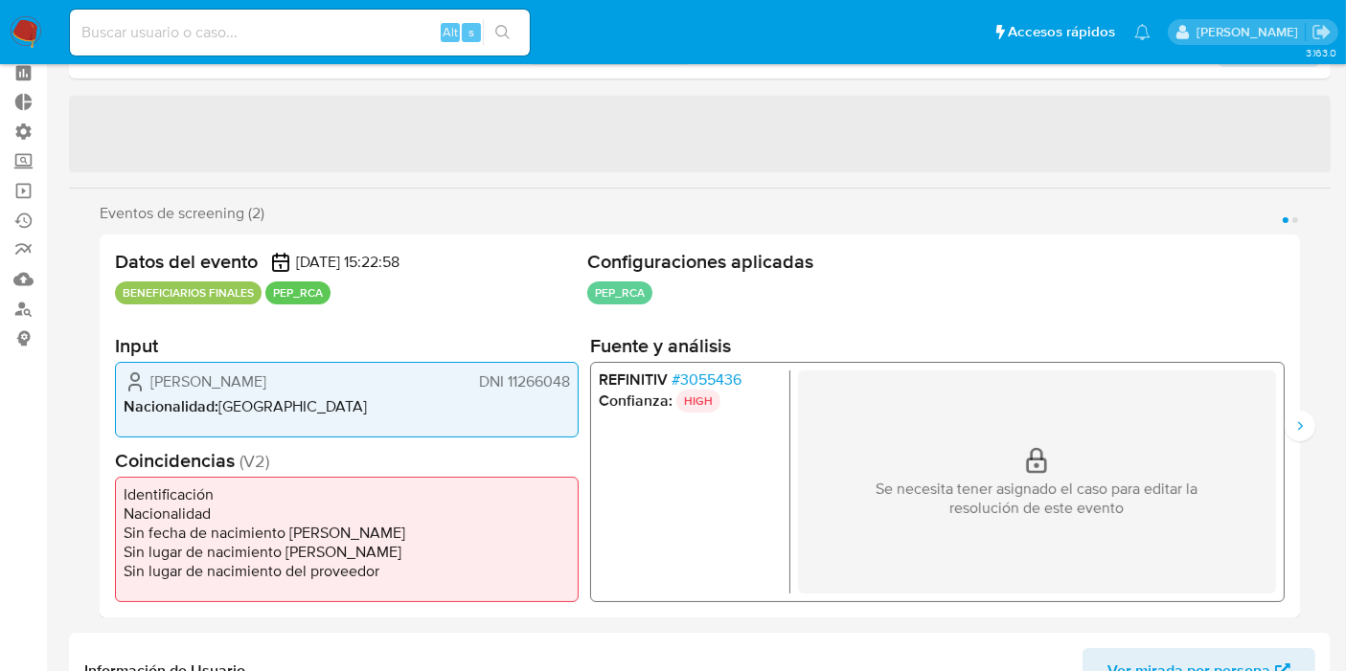
select select "10"
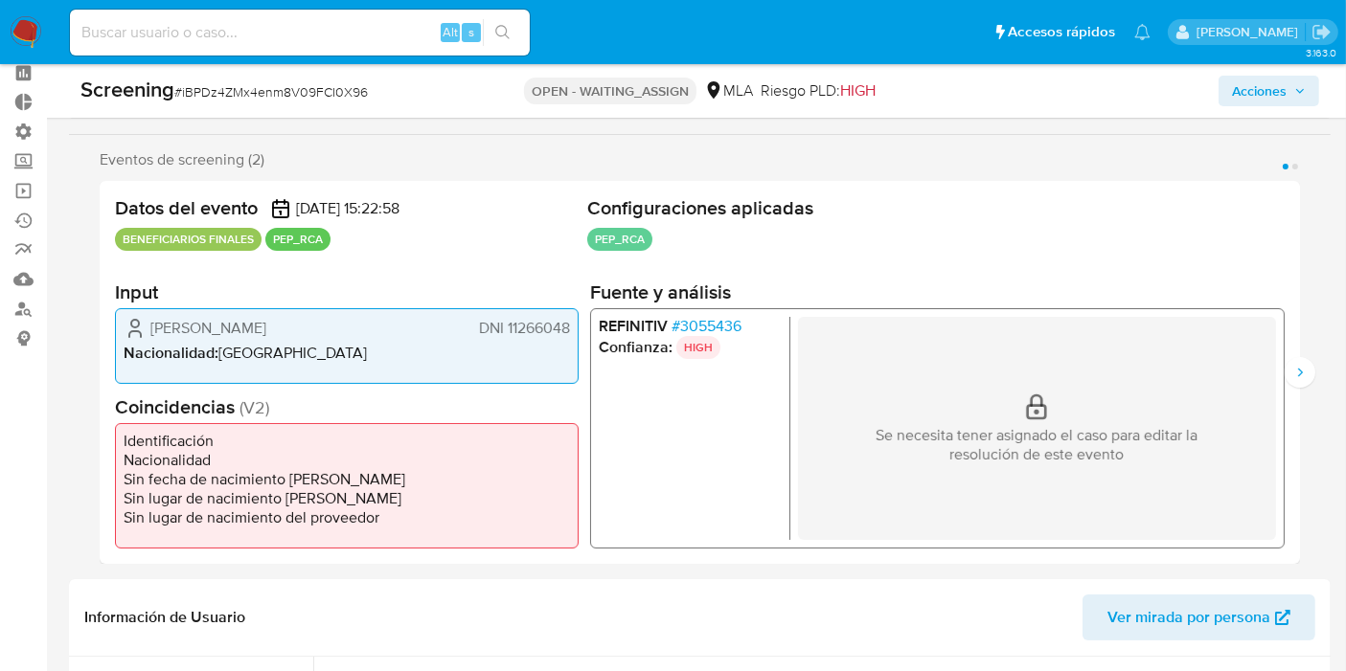
scroll to position [106, 0]
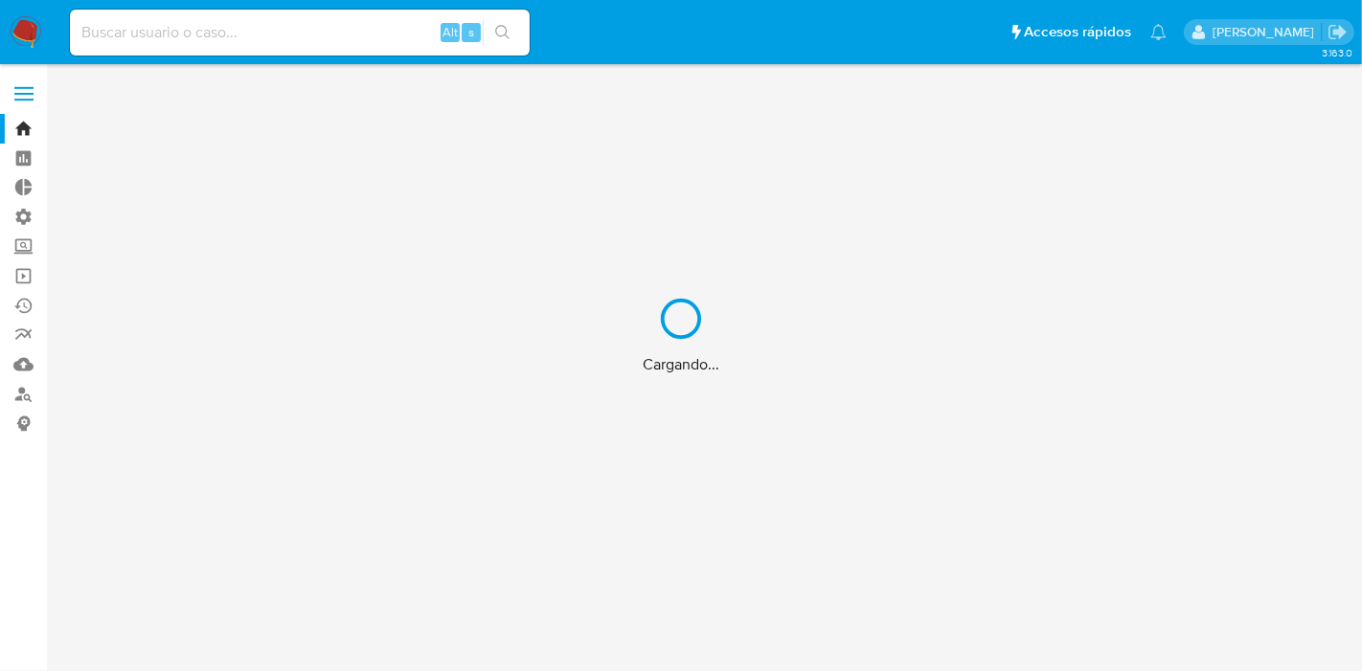
click at [300, 27] on div "Cargando..." at bounding box center [681, 335] width 1362 height 671
click at [290, 34] on div "Cargando..." at bounding box center [681, 335] width 1362 height 671
click at [283, 42] on div "Cargando..." at bounding box center [681, 335] width 1362 height 671
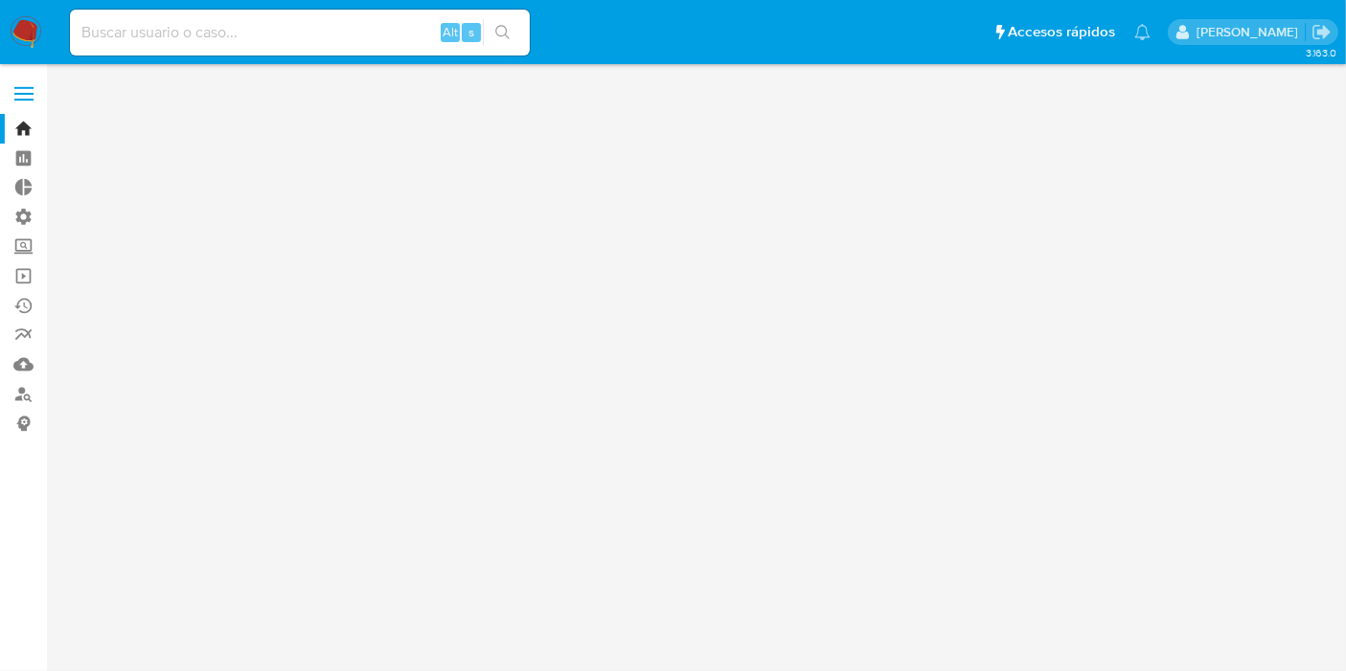
click at [283, 42] on input at bounding box center [300, 32] width 460 height 25
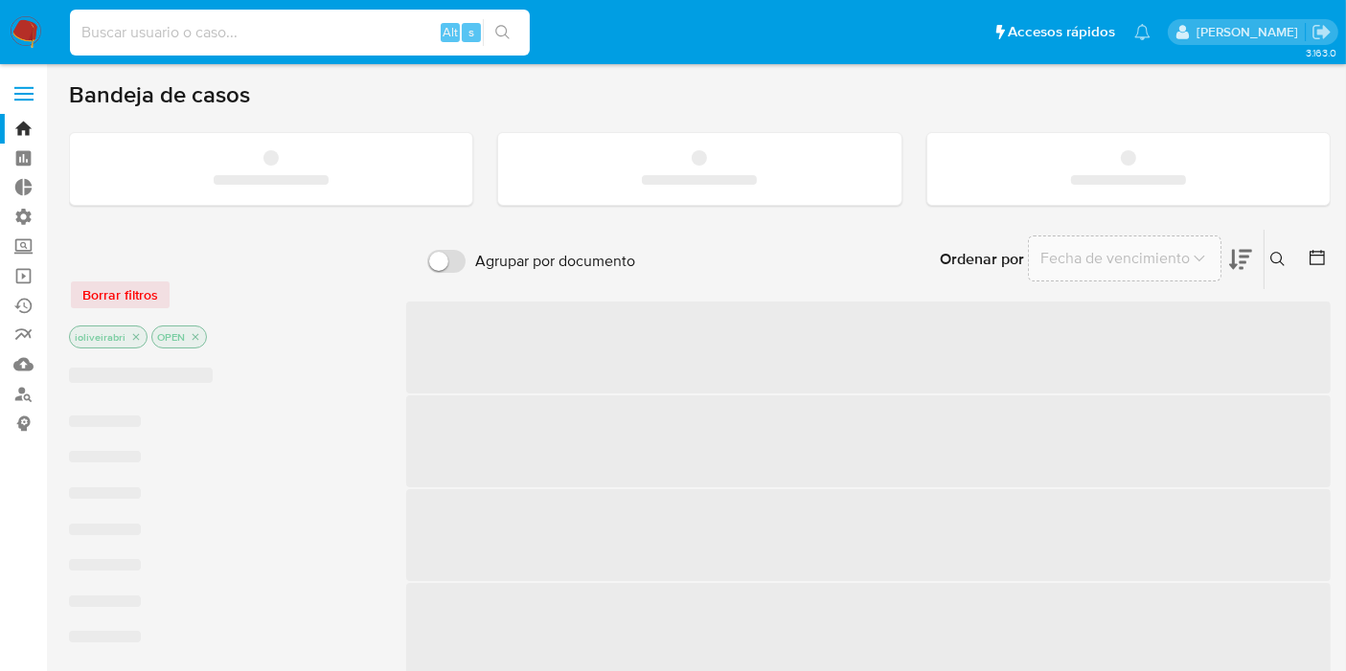
click at [281, 37] on input at bounding box center [300, 32] width 460 height 25
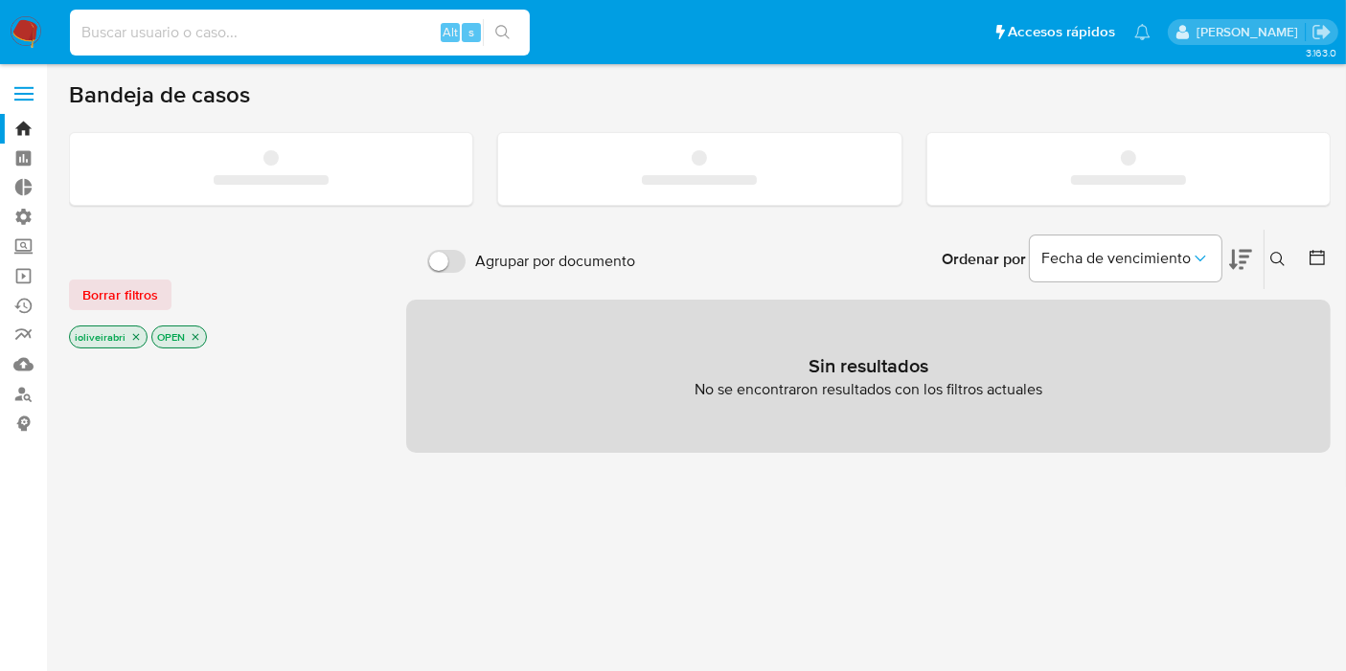
paste input "1M1licpbEqlUtMEDlp6vc8qA"
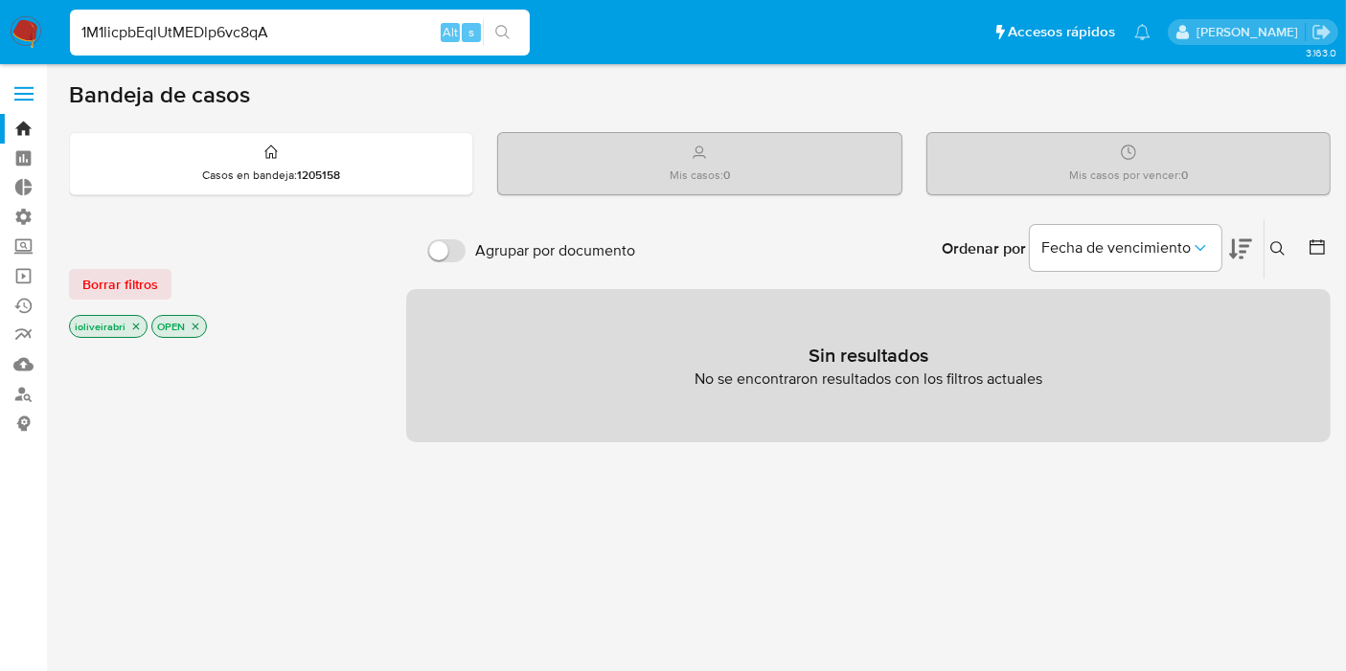
type input "1M1licpbEqlUtMEDlp6vc8qA"
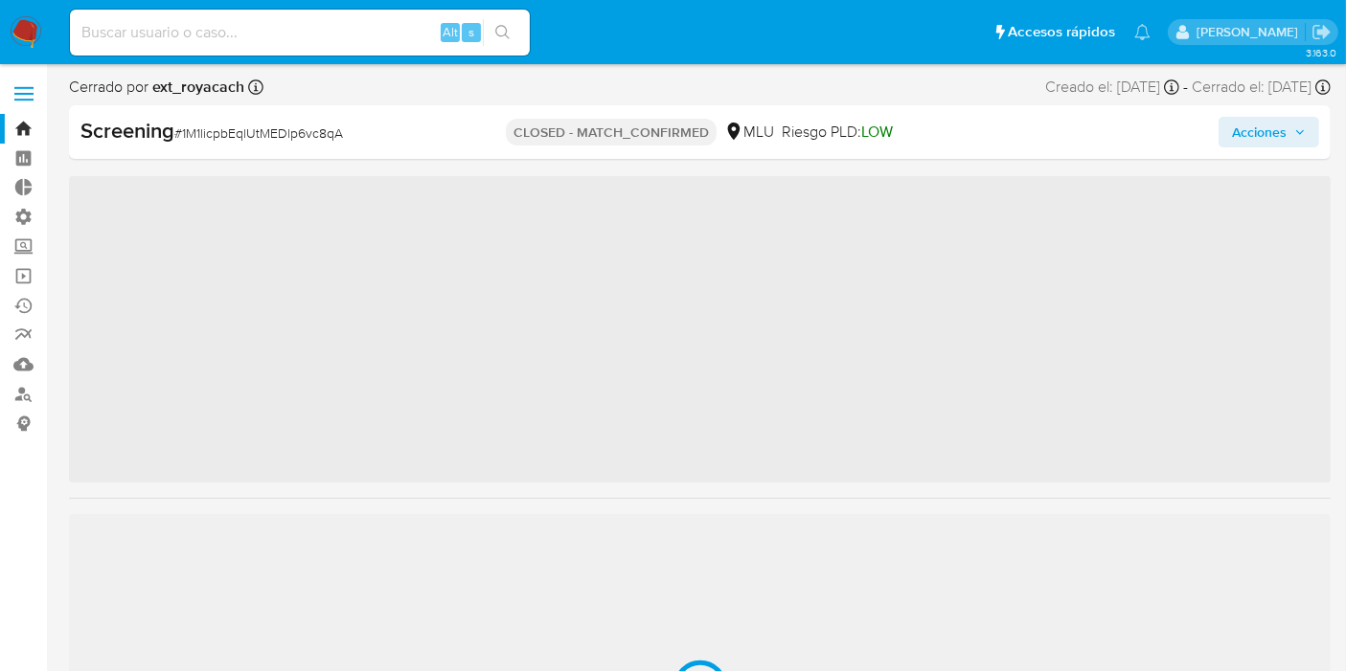
scroll to position [946, 0]
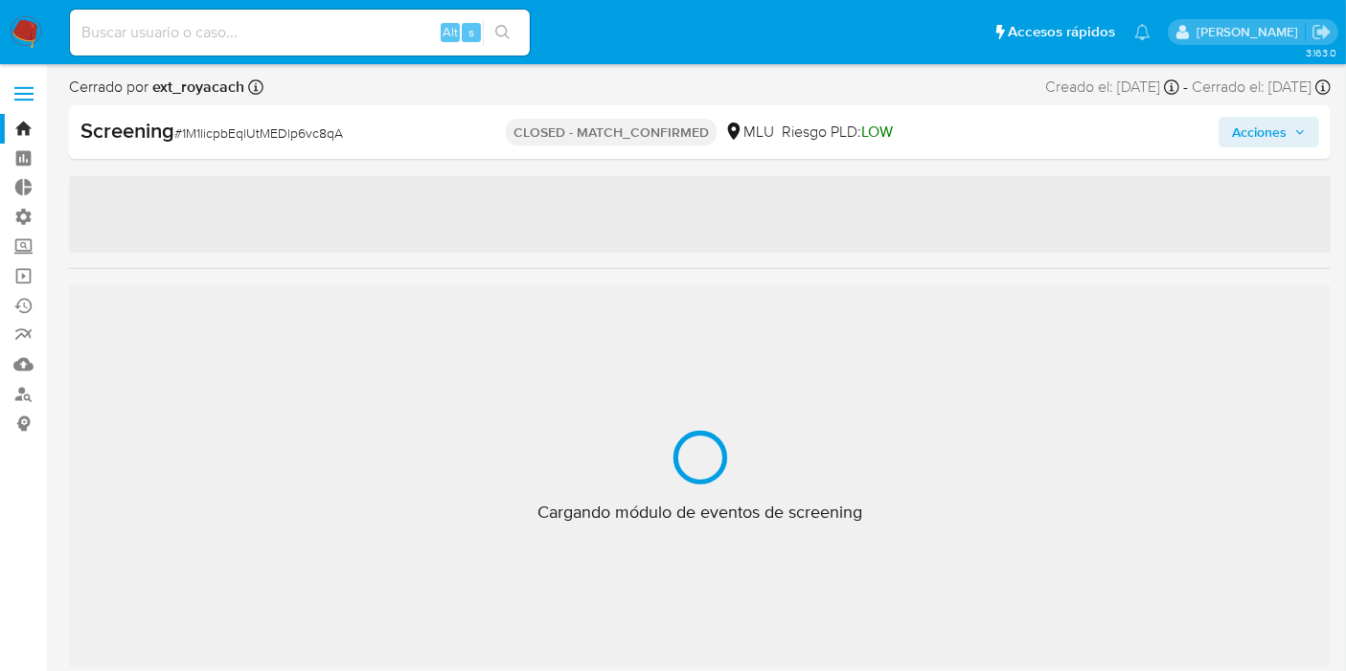
select select "10"
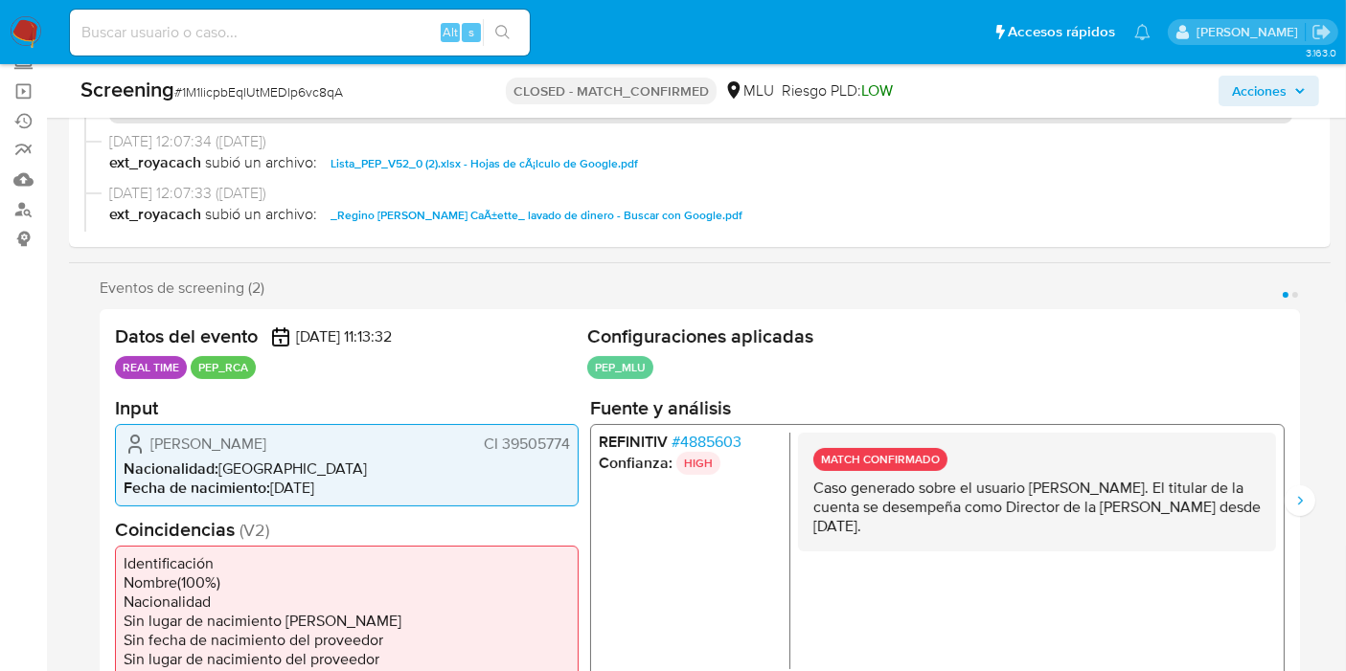
scroll to position [213, 0]
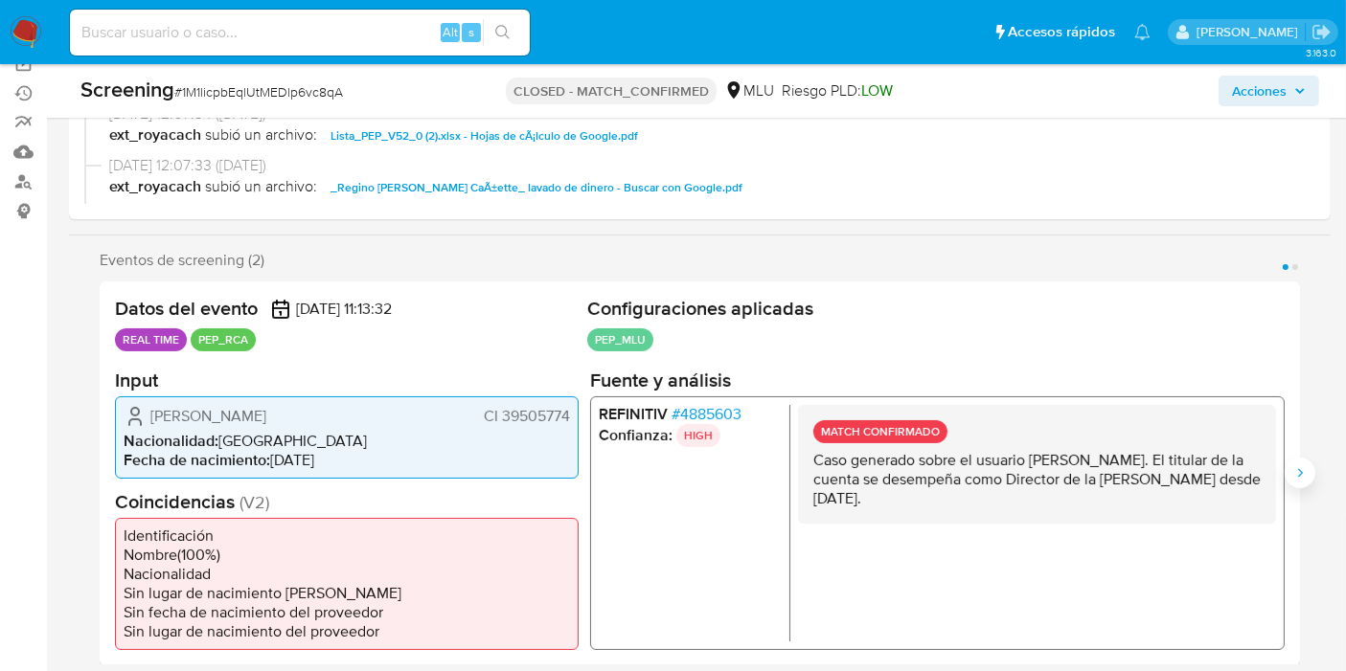
click at [1301, 475] on icon "Siguiente" at bounding box center [1299, 472] width 15 height 15
click at [289, 35] on input at bounding box center [300, 32] width 460 height 25
paste input "TzsfTfVk4T9DboX19olcEDgb"
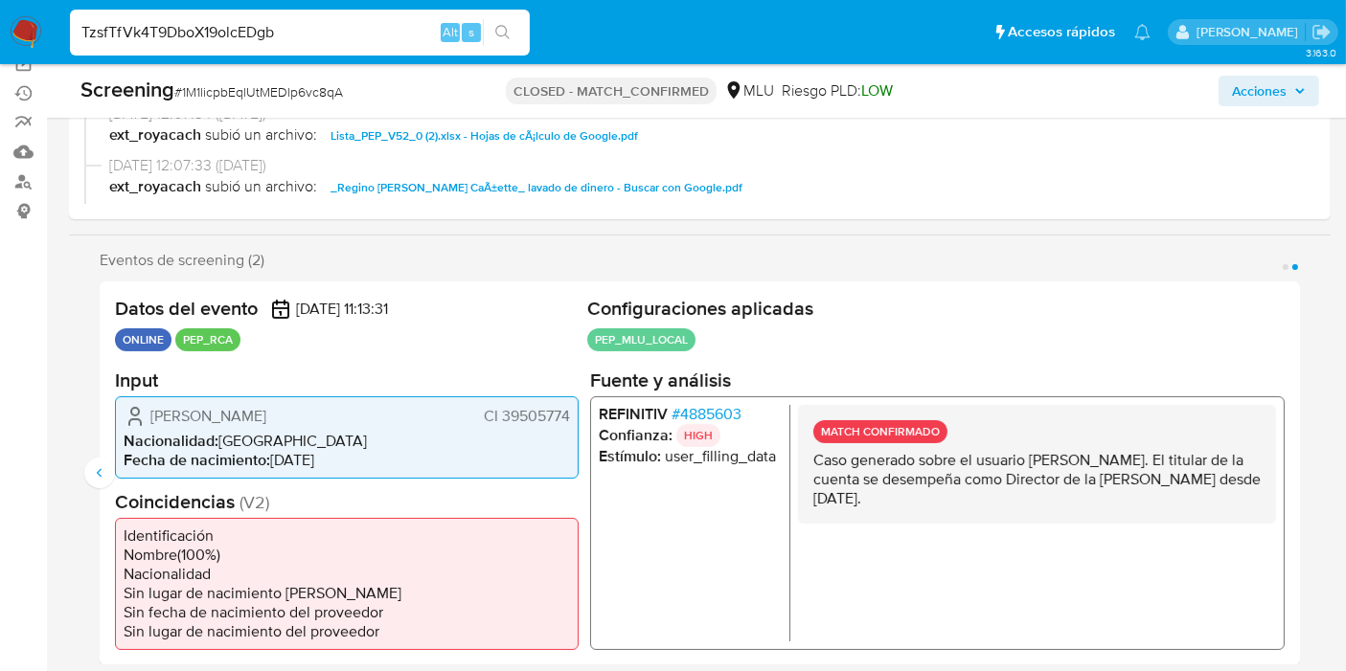
type input "TzsfTfVk4T9DboX19olcEDgb"
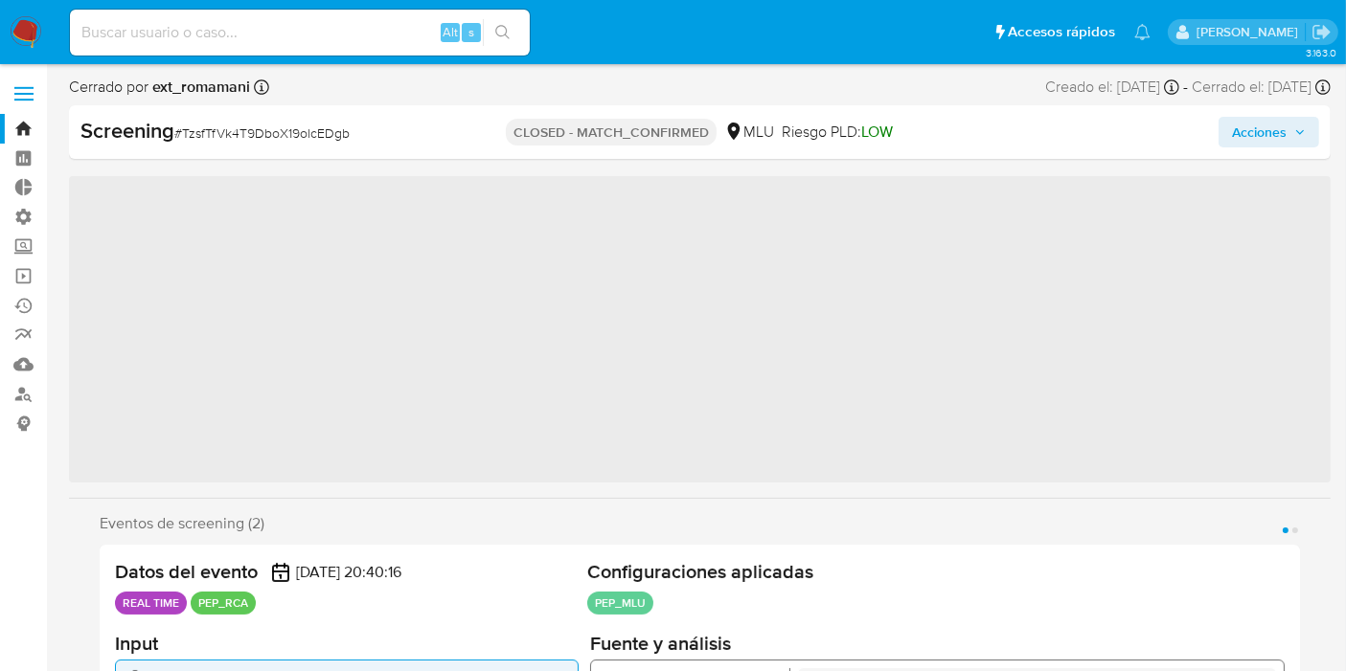
scroll to position [946, 0]
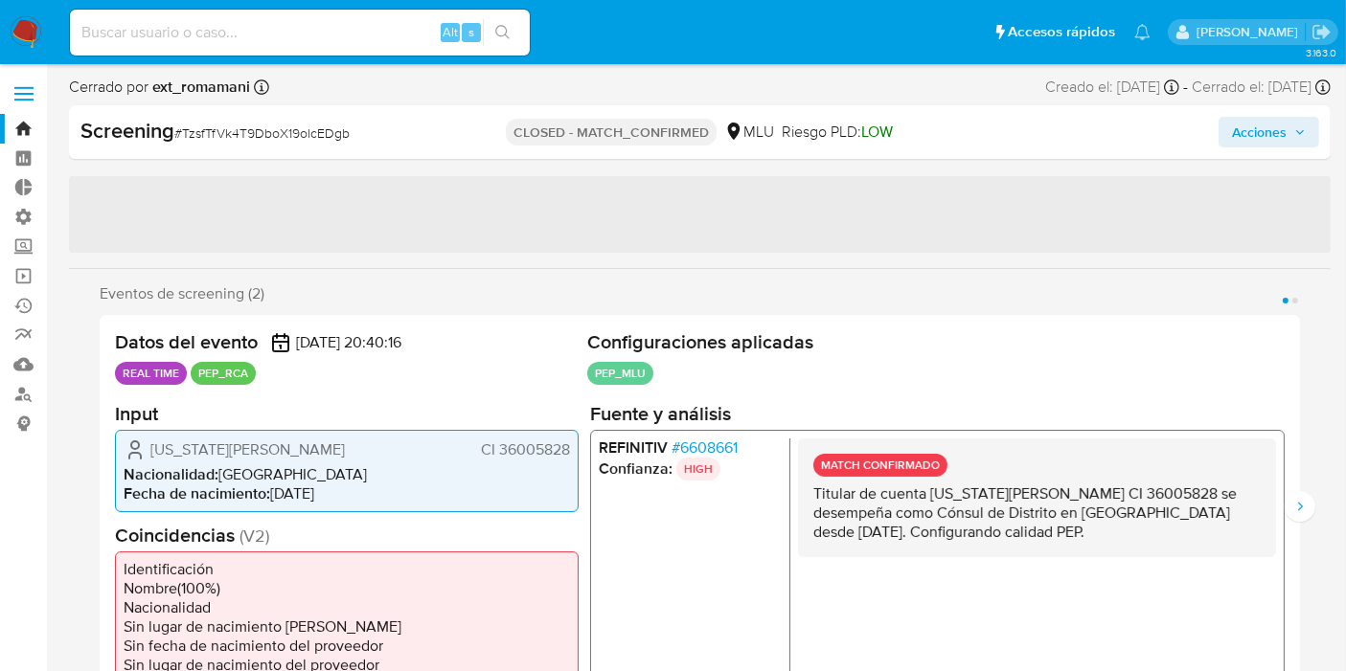
select select "10"
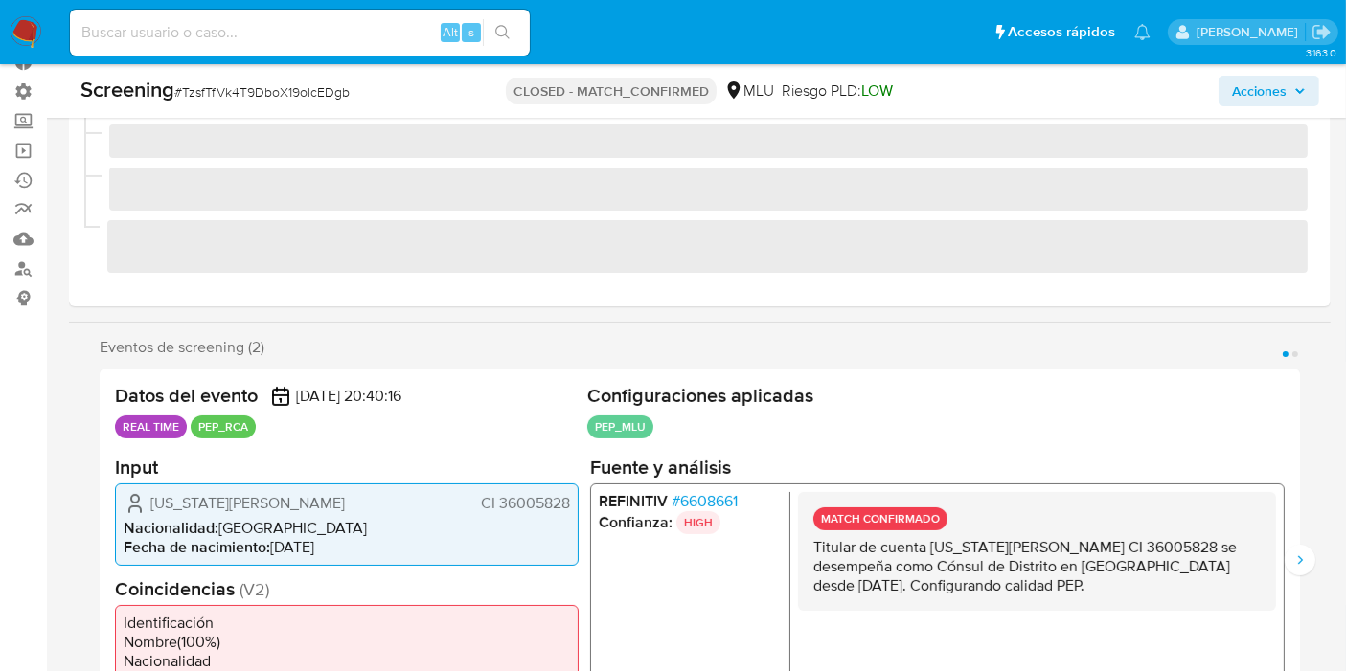
scroll to position [213, 0]
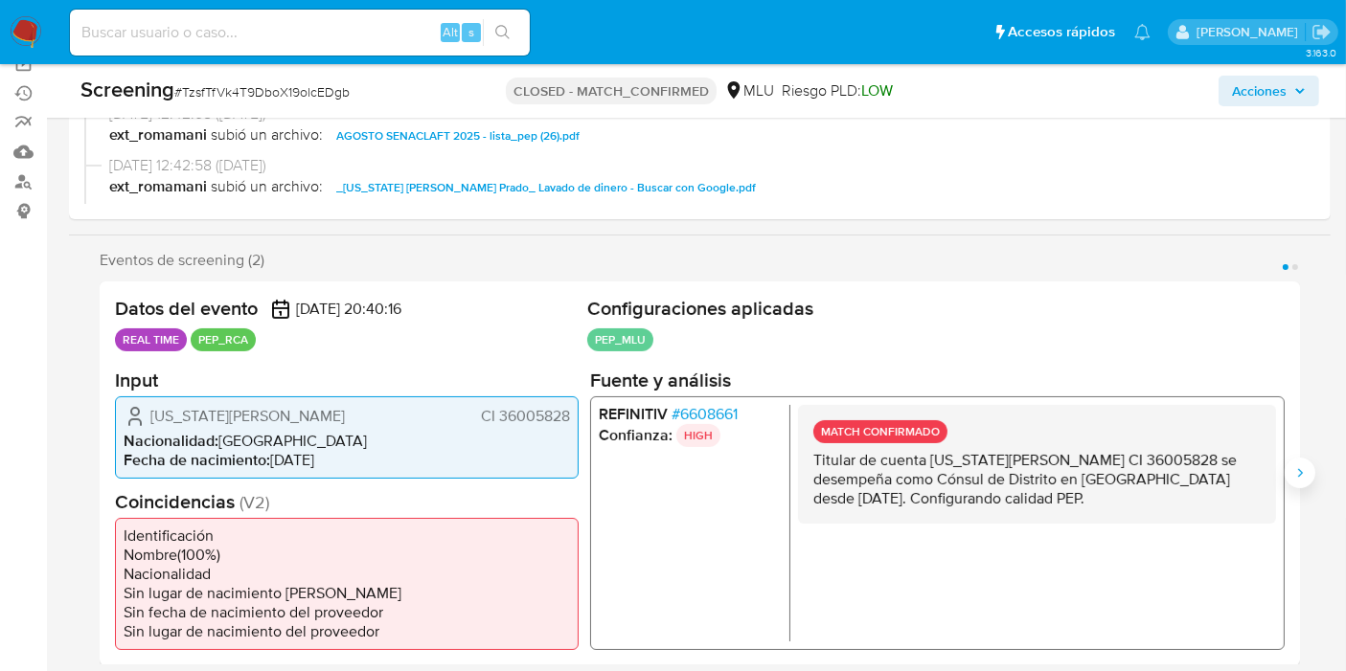
click at [1299, 481] on button "Siguiente" at bounding box center [1299, 473] width 31 height 31
click at [289, 28] on input at bounding box center [300, 32] width 460 height 25
paste input "CiI2cfdWLERX3LUzY2rYGtss"
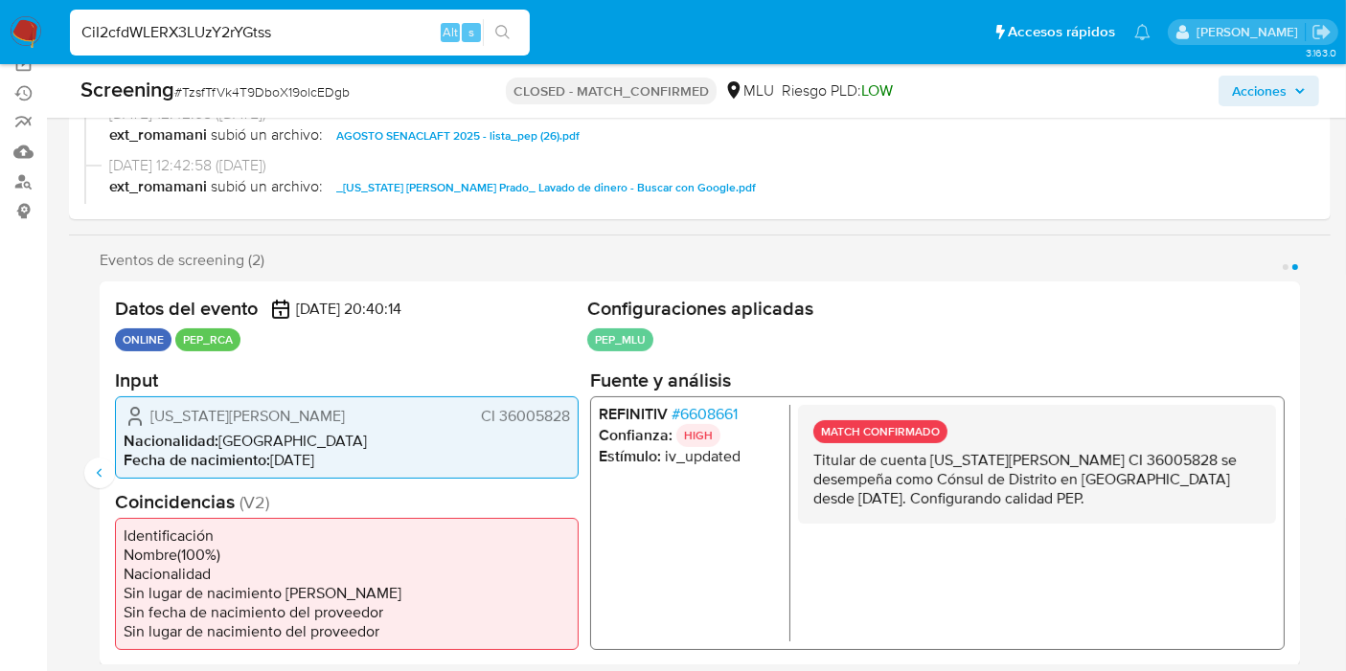
type input "CiI2cfdWLERX3LUzY2rYGtss"
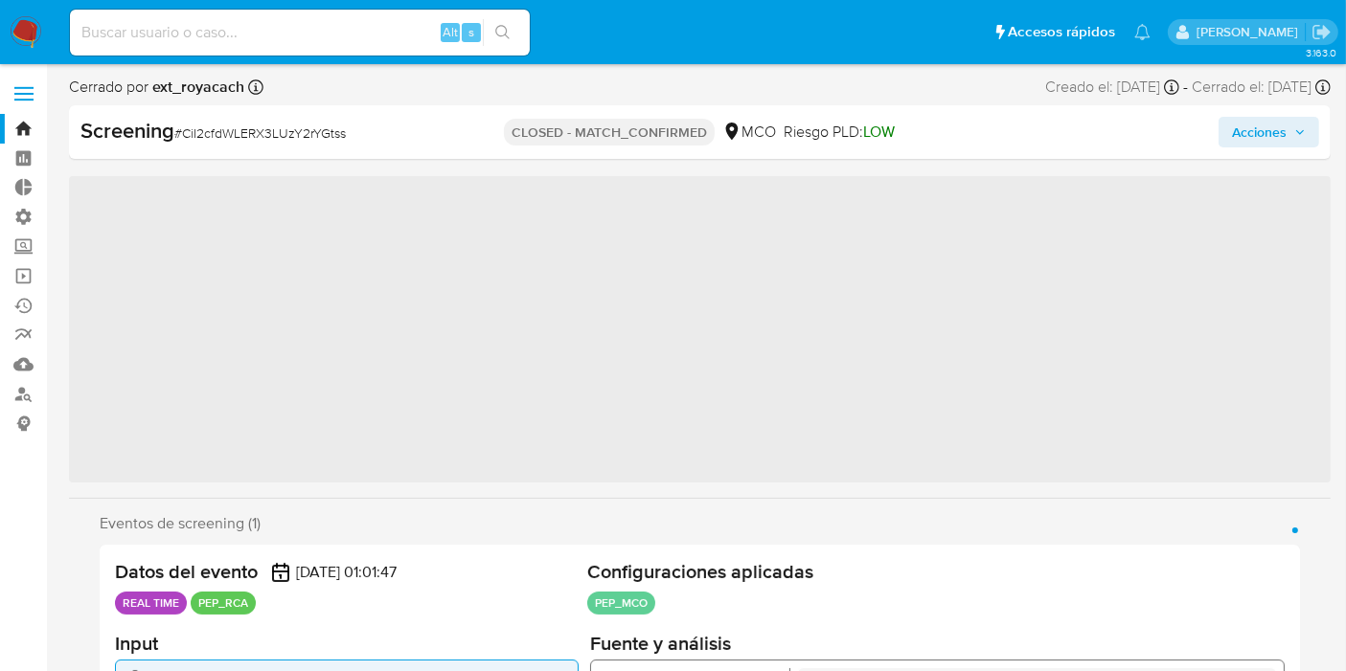
scroll to position [900, 0]
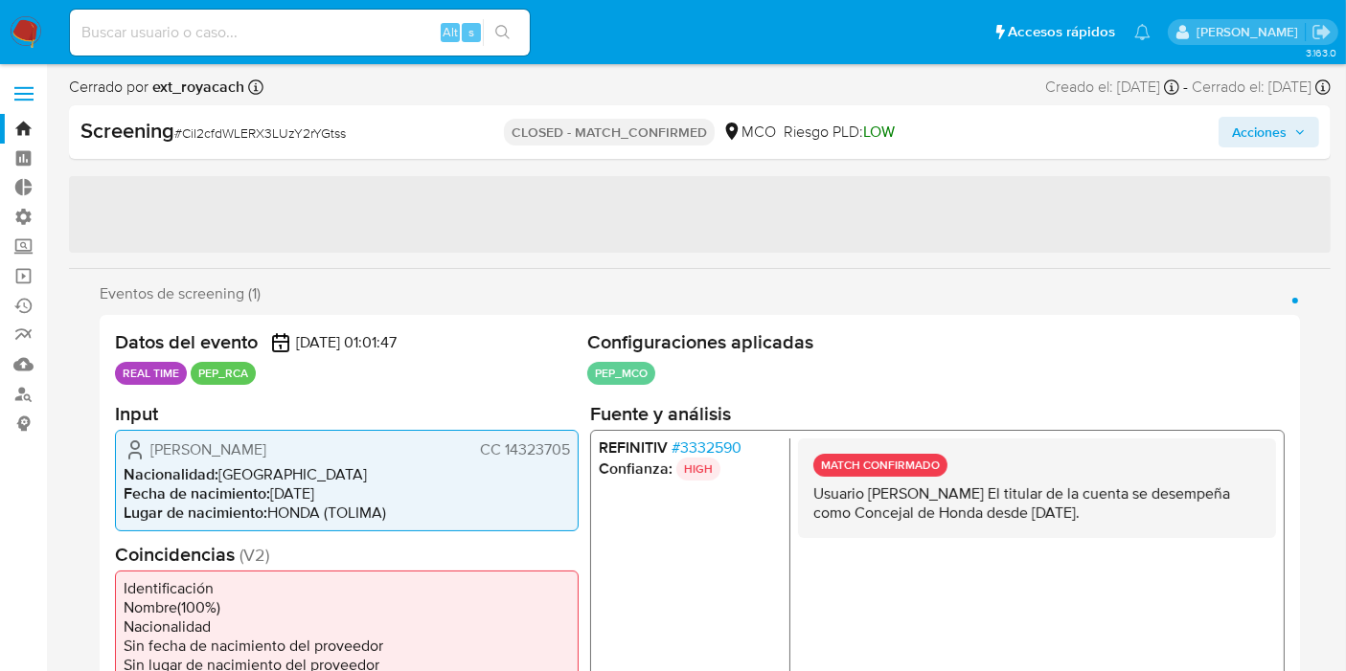
select select "10"
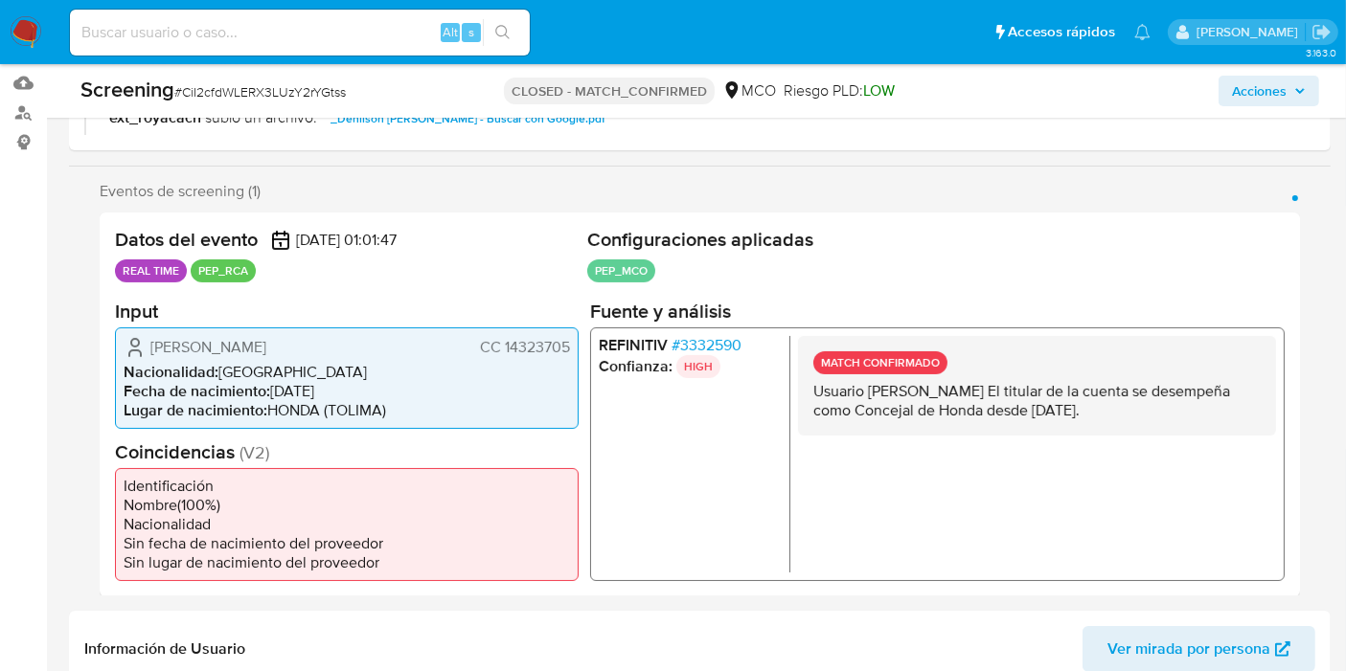
scroll to position [319, 0]
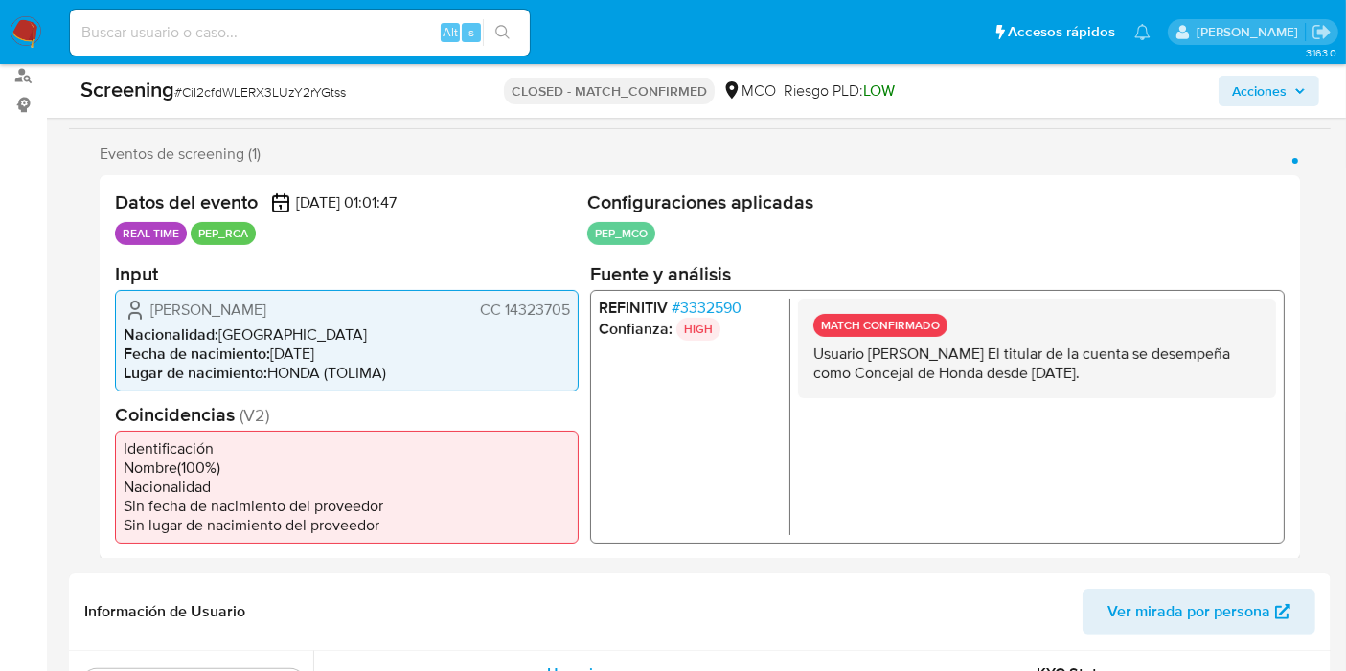
click at [372, 34] on input at bounding box center [300, 32] width 460 height 25
paste input "vNWhkpTvMYDtNbmBxWLbBM35"
type input "vNWhkpTvMYDtNbmBxWLbBM35"
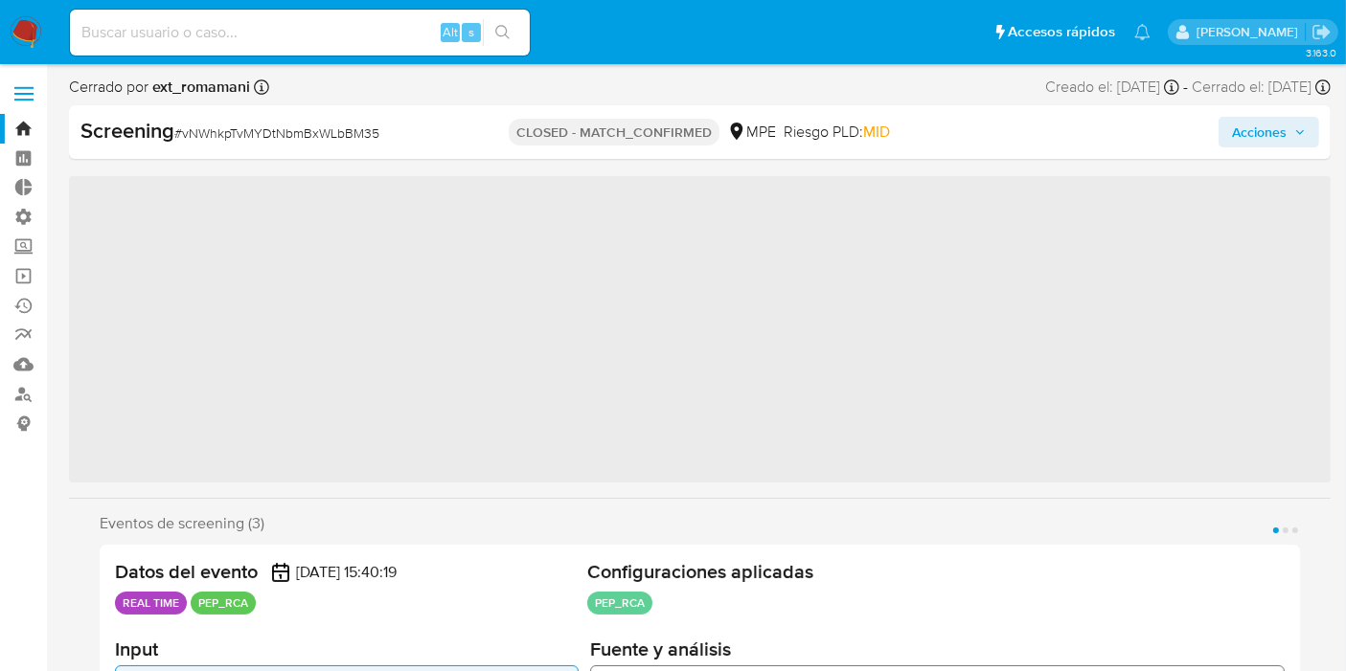
scroll to position [900, 0]
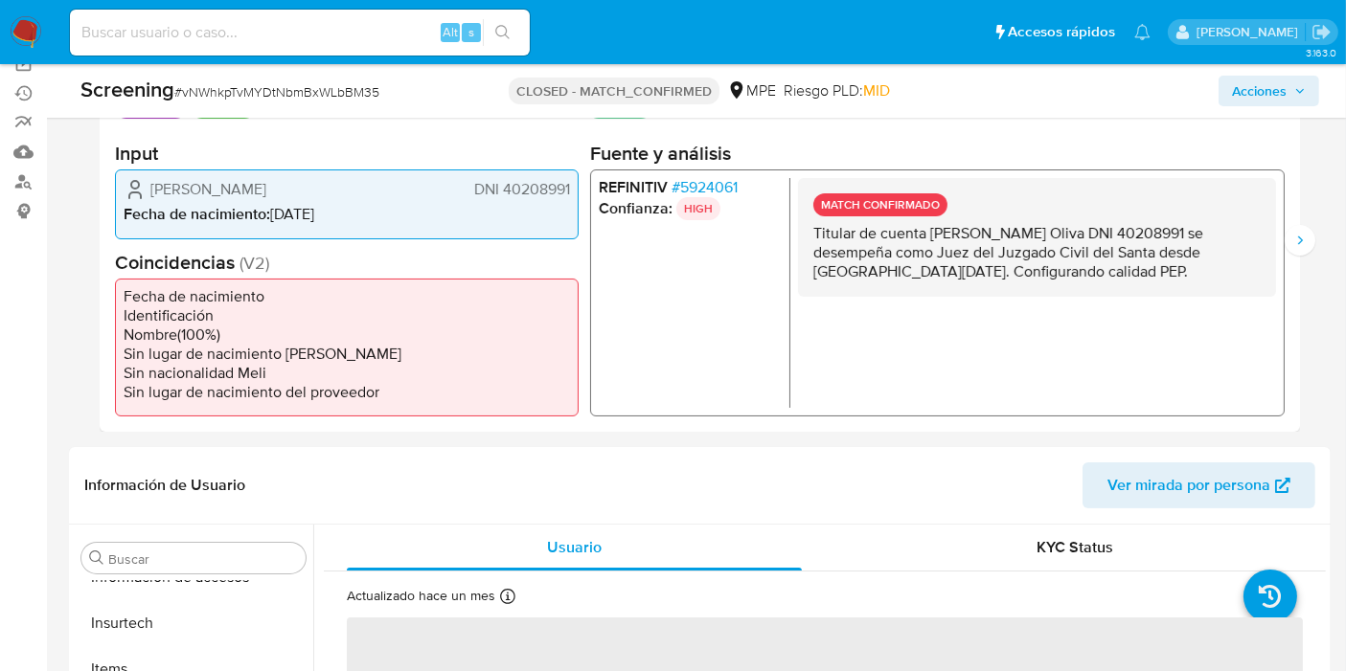
select select "10"
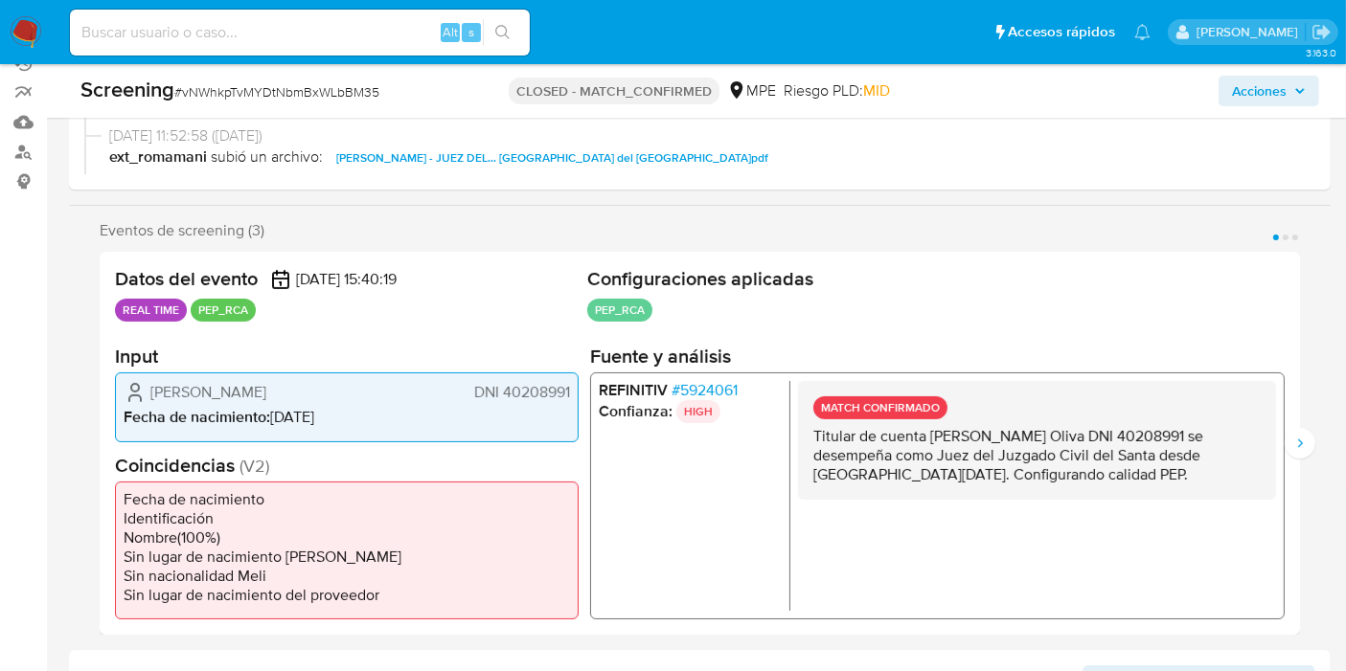
scroll to position [425, 0]
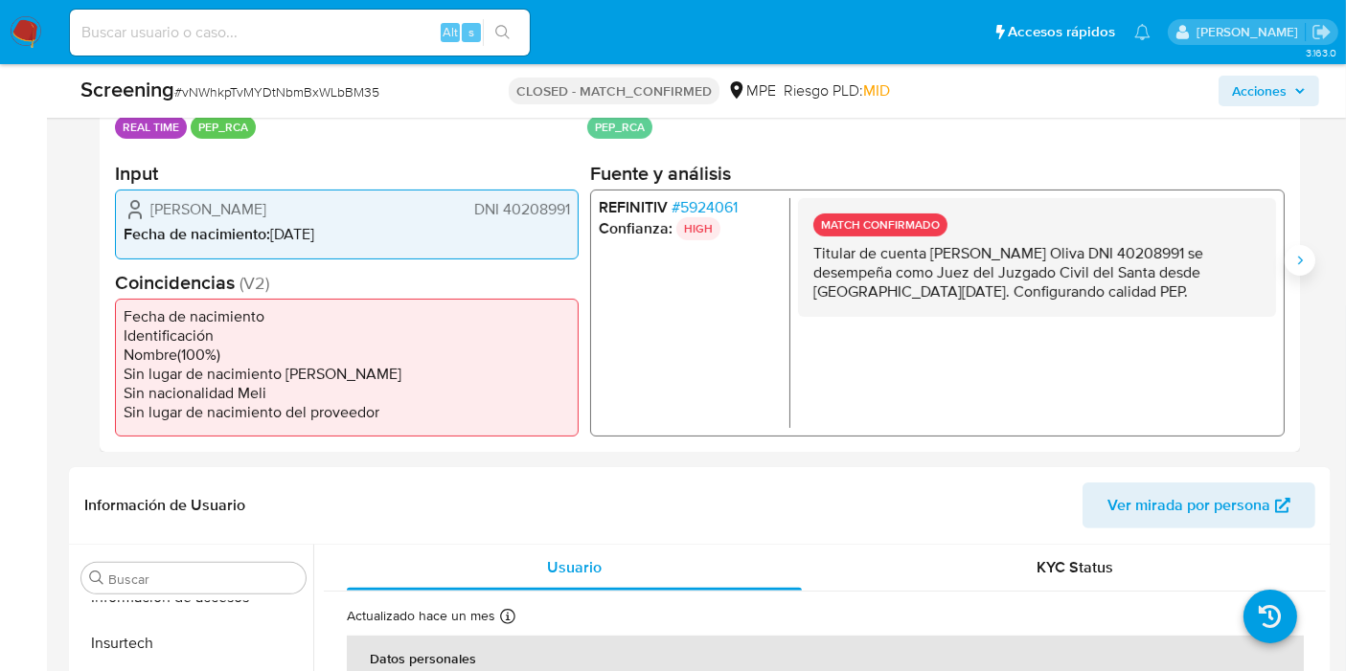
click at [1304, 259] on icon "Siguiente" at bounding box center [1299, 260] width 15 height 15
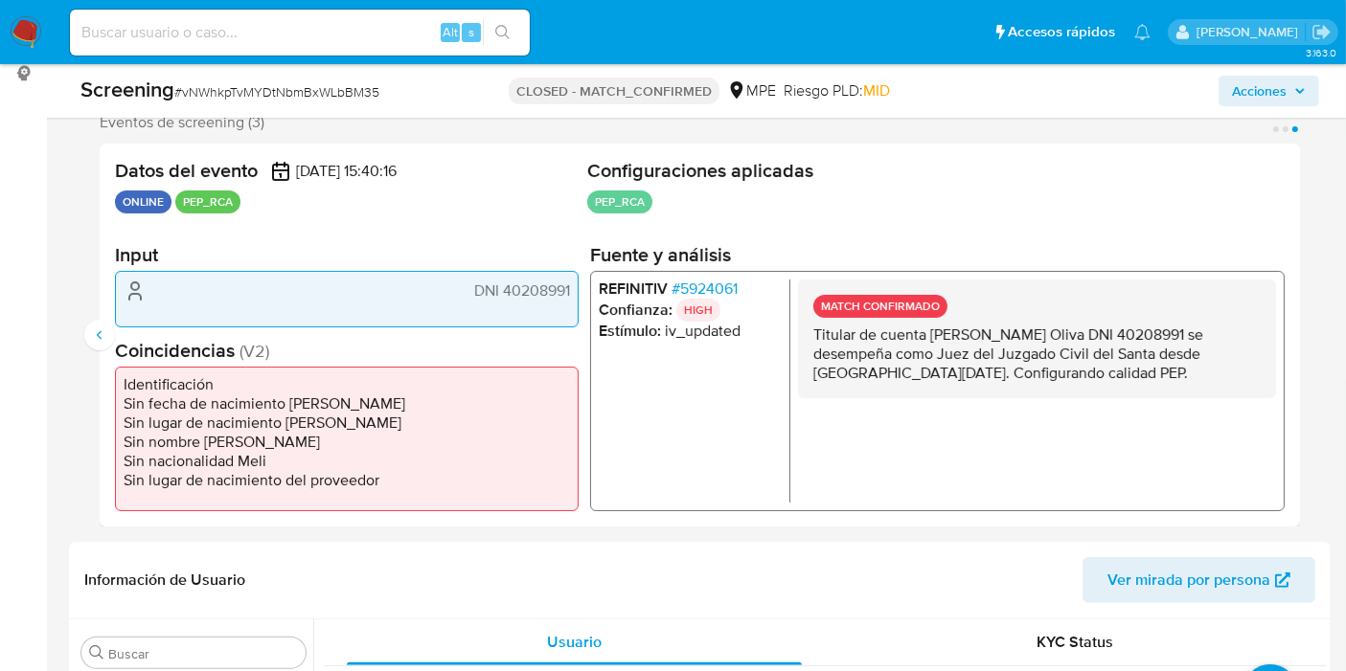
scroll to position [319, 0]
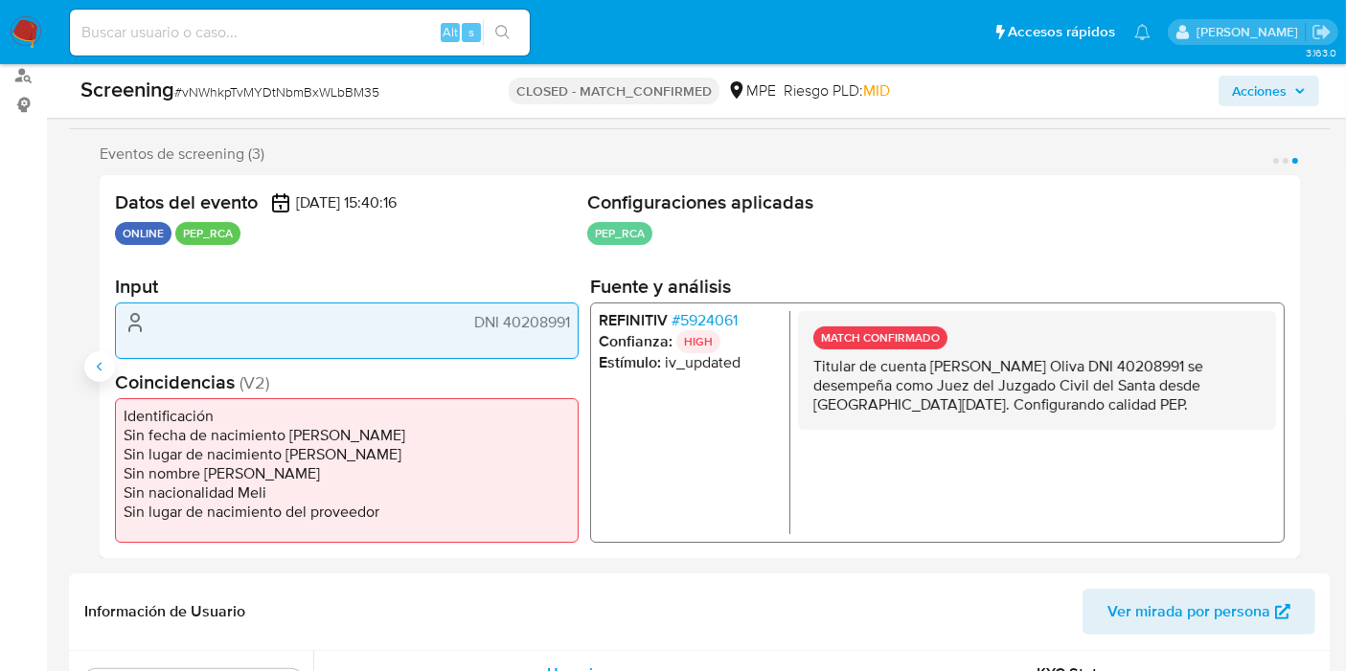
click at [96, 373] on icon "Anterior" at bounding box center [99, 366] width 15 height 15
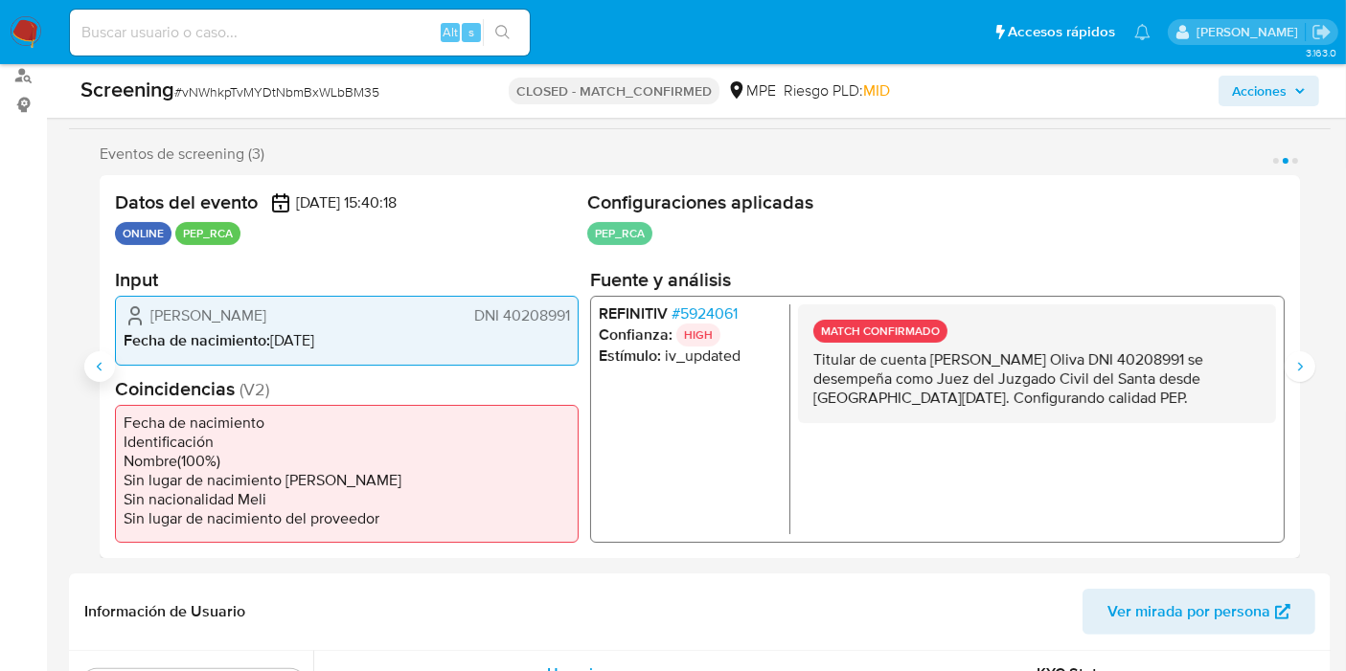
click at [96, 373] on icon "Anterior" at bounding box center [99, 366] width 15 height 15
drag, startPoint x: 579, startPoint y: 202, endPoint x: 665, endPoint y: 230, distance: 89.6
click at [716, 230] on header "Datos del evento [DATE] 15:40:19 REAL TIME PEP_RCA Configuraciones aplicadas PE…" at bounding box center [699, 221] width 1169 height 60
click at [665, 230] on ul "PEP_RCA Configuración Categorización PEP_RCA Tipo de categoría PEP&RCA Regulaci…" at bounding box center [935, 236] width 697 height 29
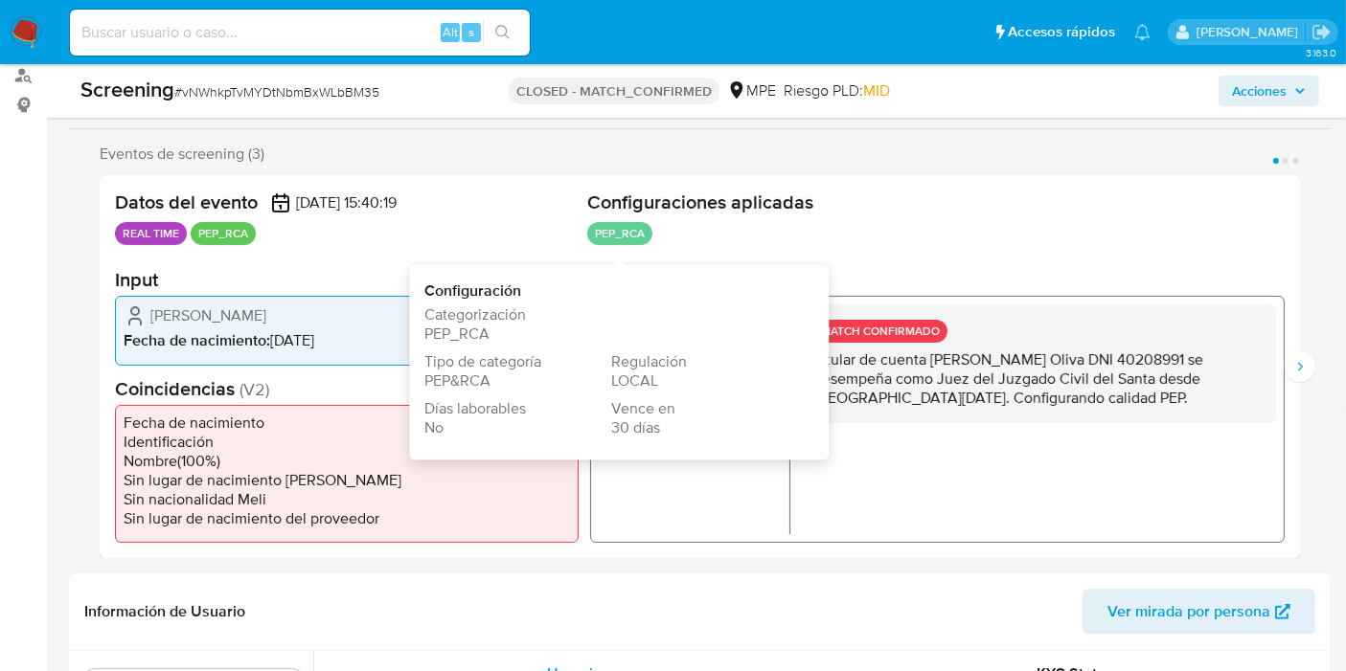
drag, startPoint x: 576, startPoint y: 196, endPoint x: 661, endPoint y: 236, distance: 93.8
click at [659, 237] on header "Datos del evento [DATE] 15:40:19 REAL TIME PEP_RCA Configuraciones aplicadas PE…" at bounding box center [699, 221] width 1169 height 60
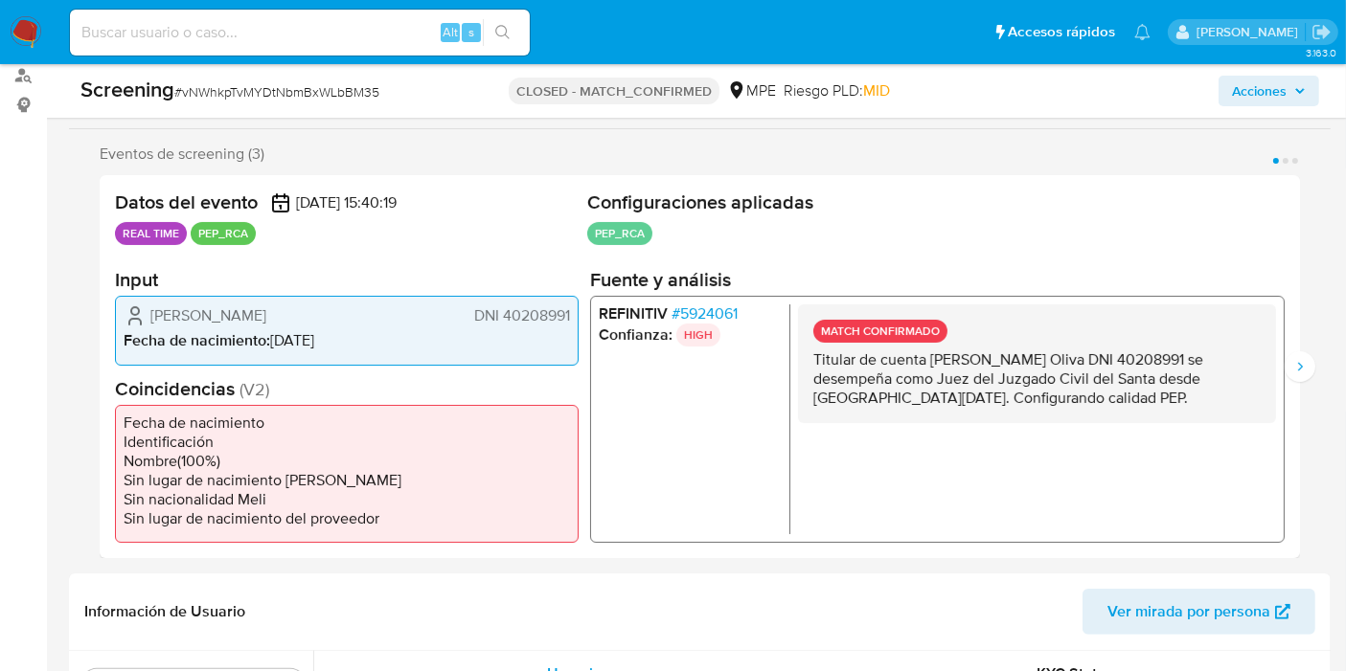
click at [657, 226] on ul "PEP_RCA Configuración Categorización PEP_RCA Tipo de categoría PEP&RCA Regulaci…" at bounding box center [935, 236] width 697 height 29
drag, startPoint x: 593, startPoint y: 200, endPoint x: 672, endPoint y: 238, distance: 88.2
click at [667, 238] on header "Datos del evento [DATE] 15:40:19 REAL TIME PEP_RCA Configuraciones aplicadas PE…" at bounding box center [699, 221] width 1169 height 60
